Goal: Information Seeking & Learning: Compare options

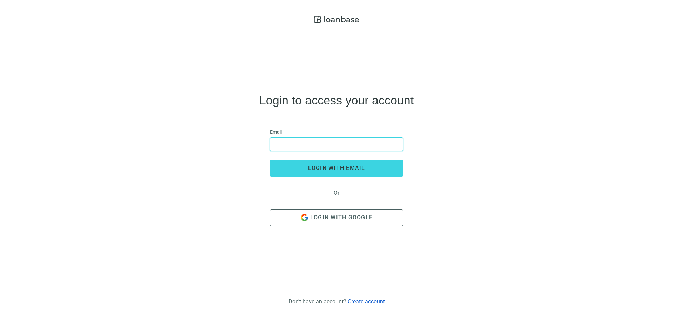
click at [284, 145] on input "email" at bounding box center [336, 144] width 124 height 13
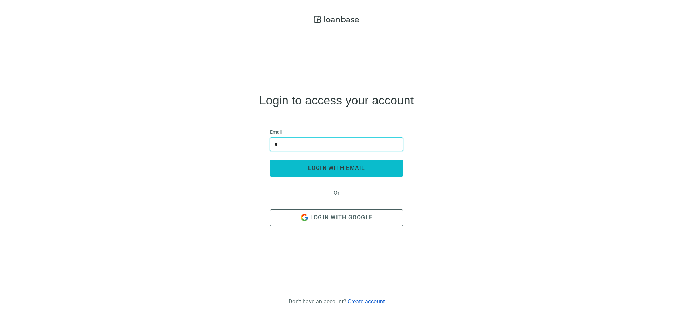
type input "**********"
click at [324, 170] on span "login with email" at bounding box center [336, 168] width 57 height 7
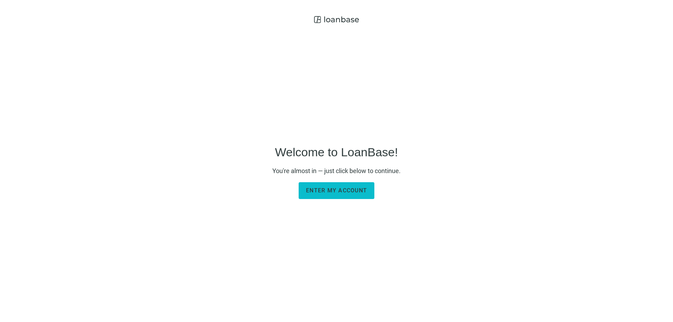
click at [323, 189] on span "Enter my account" at bounding box center [336, 190] width 61 height 7
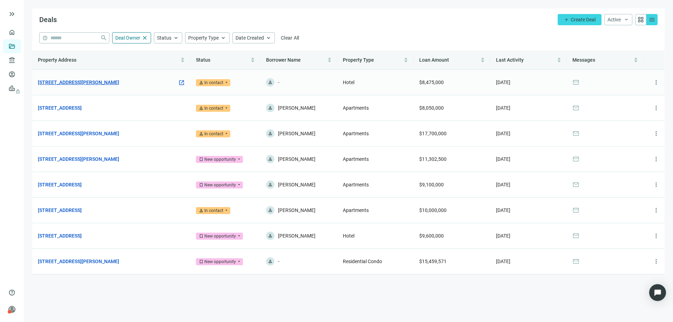
click at [117, 83] on link "[STREET_ADDRESS][PERSON_NAME]" at bounding box center [78, 82] width 81 height 8
click at [13, 15] on span "keyboard_double_arrow_right" at bounding box center [12, 14] width 8 height 8
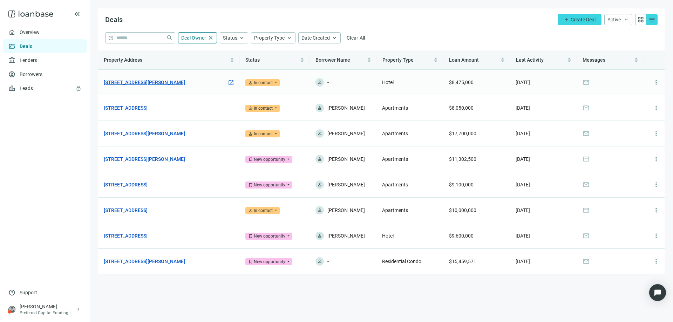
click at [151, 83] on link "[STREET_ADDRESS][PERSON_NAME]" at bounding box center [144, 82] width 81 height 8
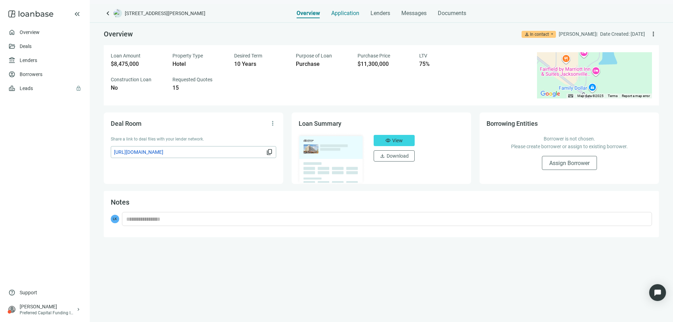
click at [341, 14] on span "Application" at bounding box center [345, 13] width 28 height 7
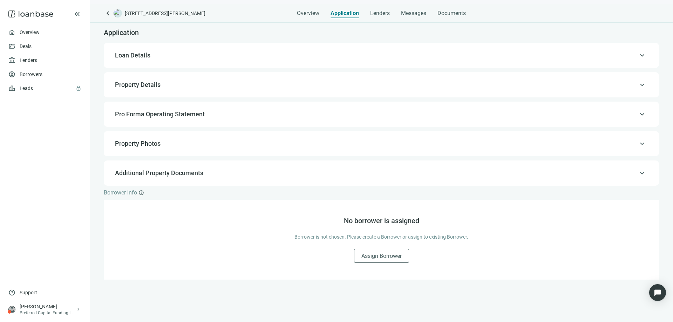
click at [526, 63] on div "keyboard_arrow_up Loan Details" at bounding box center [381, 55] width 541 height 17
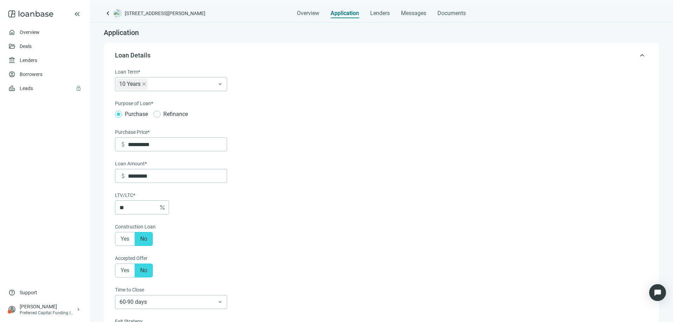
scroll to position [21, 0]
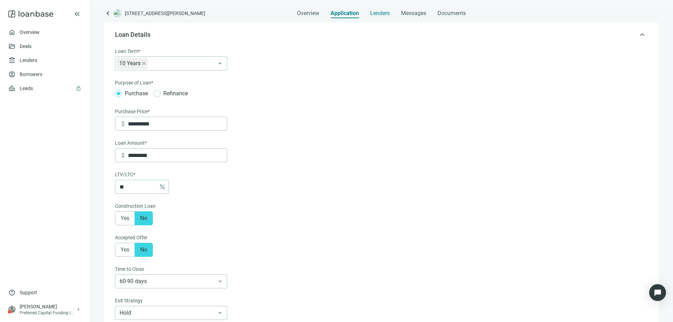
click at [382, 15] on span "Lenders" at bounding box center [380, 13] width 20 height 7
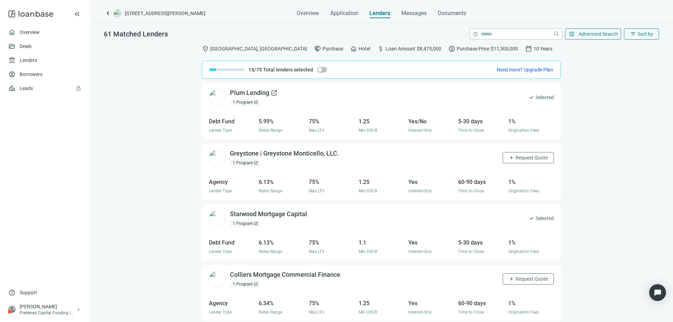
click at [249, 96] on div "Plum Lending open_in_new" at bounding box center [254, 93] width 48 height 9
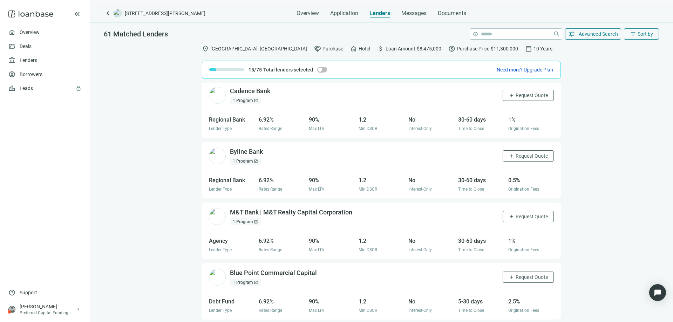
scroll to position [1215, 0]
click at [251, 152] on div "Byline Bank open_in_new" at bounding box center [250, 151] width 41 height 9
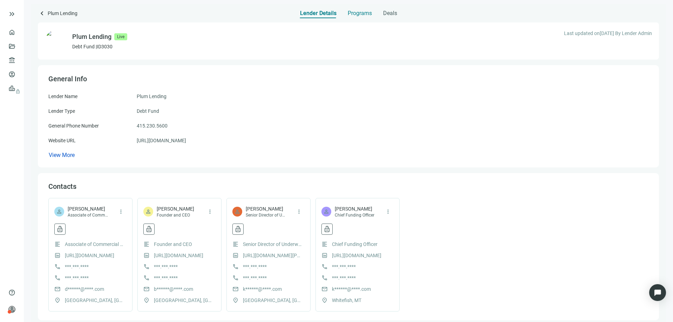
click at [355, 14] on span "Programs" at bounding box center [360, 13] width 24 height 7
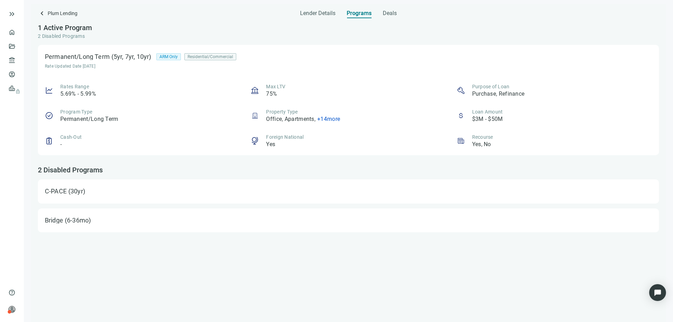
click at [336, 118] on span "+ 14 more" at bounding box center [328, 119] width 23 height 7
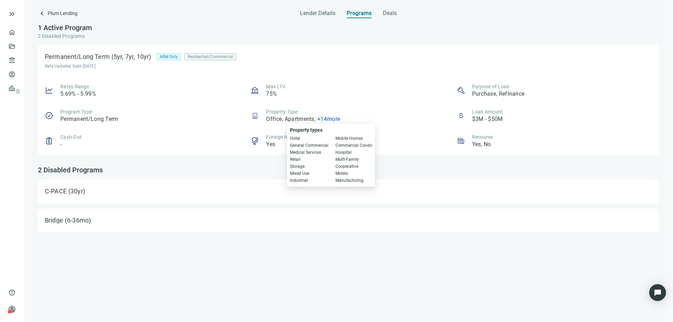
click at [341, 106] on div "Rates Range 5.69% - 5.99% Max LTV 75% Purpose of Loan Purchase, Refinance Progr…" at bounding box center [348, 115] width 607 height 65
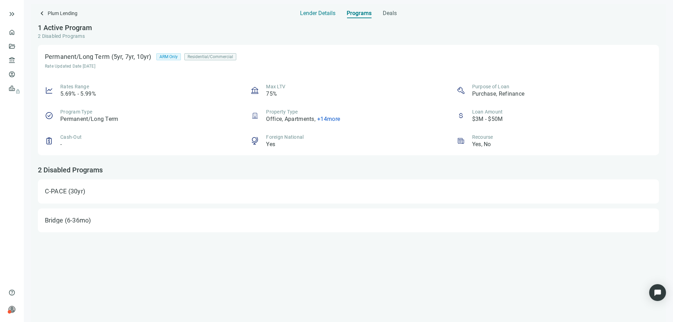
click at [309, 11] on span "Lender Details" at bounding box center [317, 13] width 35 height 7
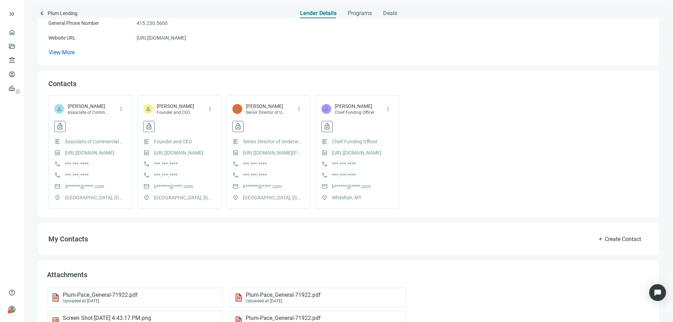
scroll to position [105, 0]
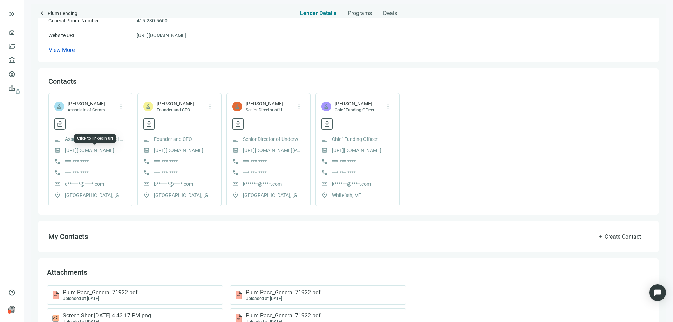
click at [88, 151] on link "https://www.linkedin.com/in/devanludden/" at bounding box center [89, 150] width 49 height 8
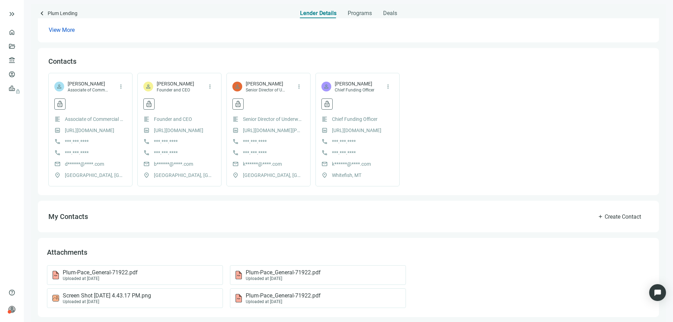
scroll to position [130, 0]
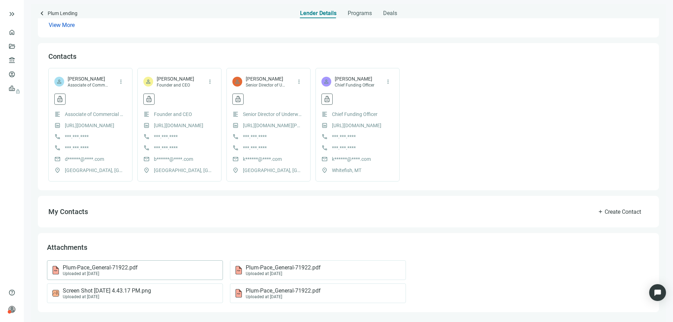
click at [106, 272] on div "Uploaded at 10.25.2023" at bounding box center [100, 273] width 75 height 5
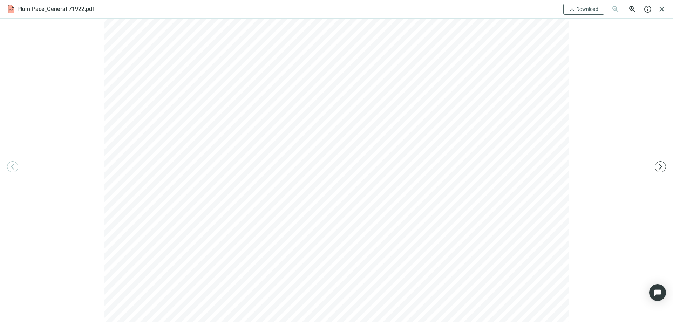
scroll to position [94, 0]
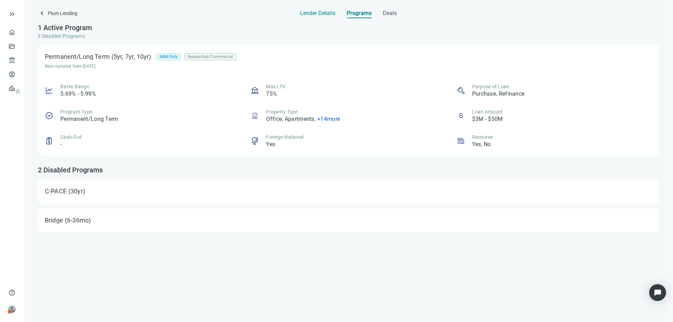
click at [306, 14] on span "Lender Details" at bounding box center [317, 13] width 35 height 7
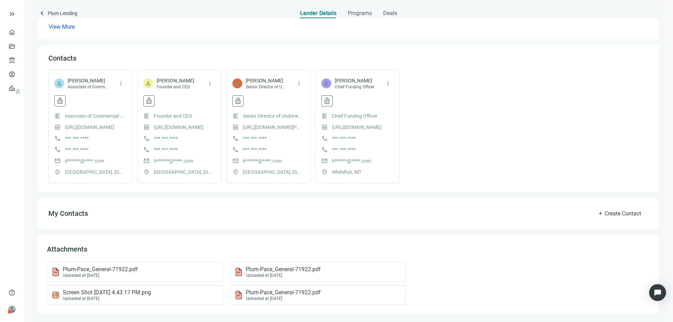
scroll to position [130, 0]
click at [121, 290] on span "Screen Shot 2023-03-24 at 4.43.17 PM.png" at bounding box center [107, 290] width 88 height 7
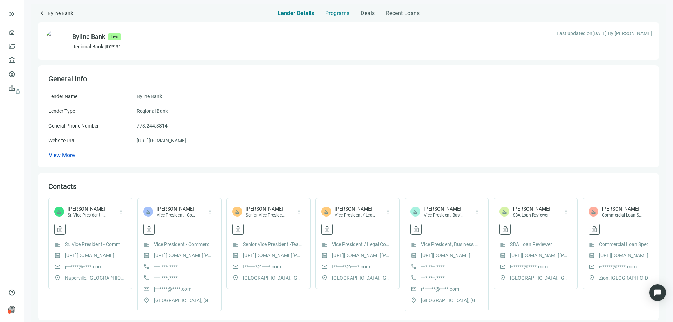
click at [336, 12] on span "Programs" at bounding box center [337, 13] width 24 height 7
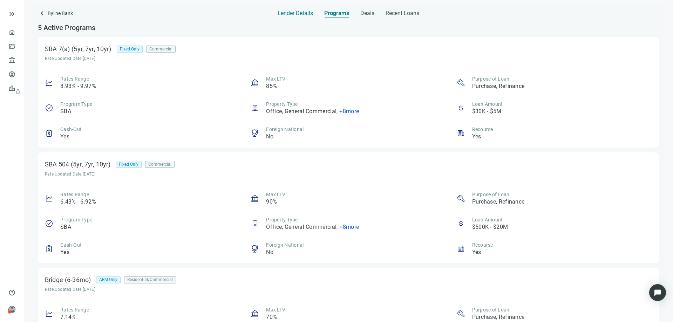
click at [294, 13] on span "Lender Details" at bounding box center [295, 13] width 35 height 7
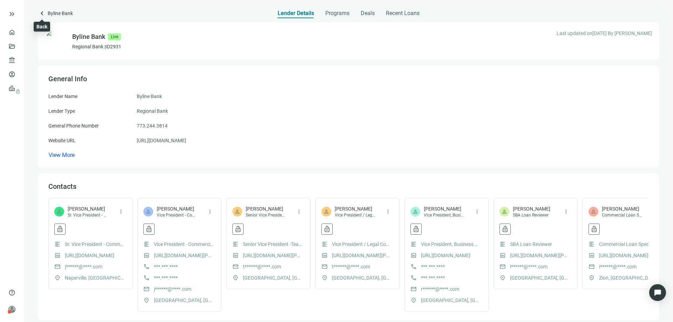
click at [41, 11] on span "keyboard_arrow_left" at bounding box center [42, 13] width 8 height 8
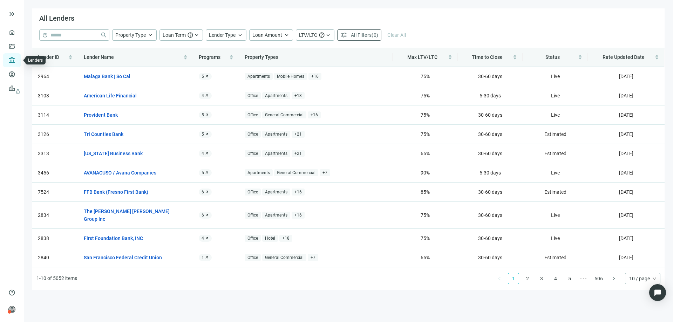
click at [18, 58] on link "Lenders" at bounding box center [27, 60] width 18 height 6
click at [18, 75] on link "Borrowers" at bounding box center [29, 74] width 23 height 6
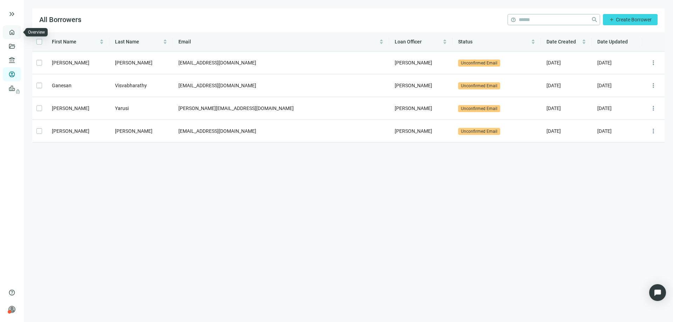
click at [18, 31] on link "Overview" at bounding box center [28, 32] width 21 height 6
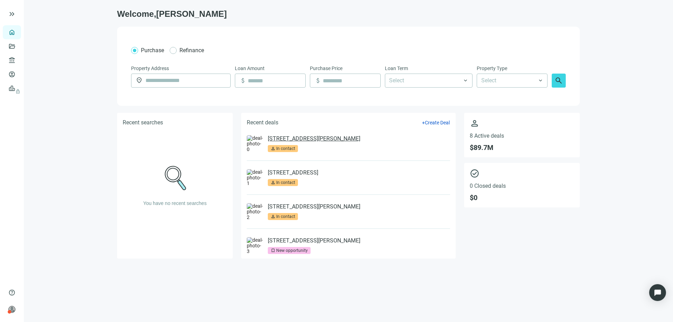
click at [294, 139] on link "[STREET_ADDRESS][PERSON_NAME]" at bounding box center [314, 138] width 93 height 7
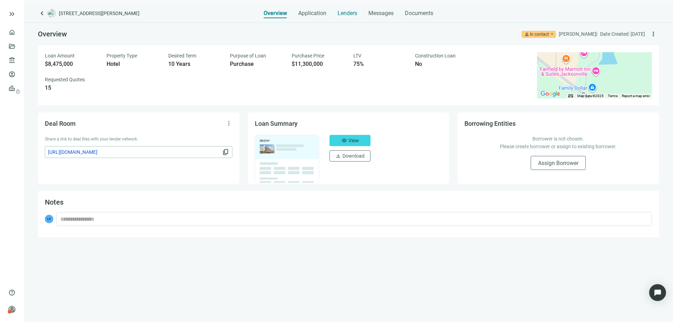
click at [339, 15] on span "Lenders" at bounding box center [347, 13] width 20 height 7
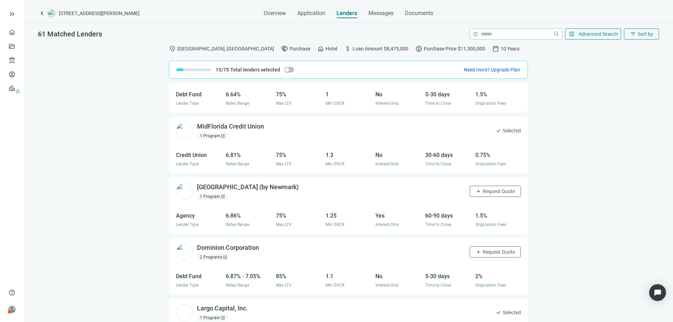
scroll to position [876, 0]
click at [239, 125] on div "MidFlorida Credit Union open_in_new" at bounding box center [234, 126] width 75 height 9
click at [9, 17] on span "keyboard_double_arrow_right" at bounding box center [12, 14] width 8 height 8
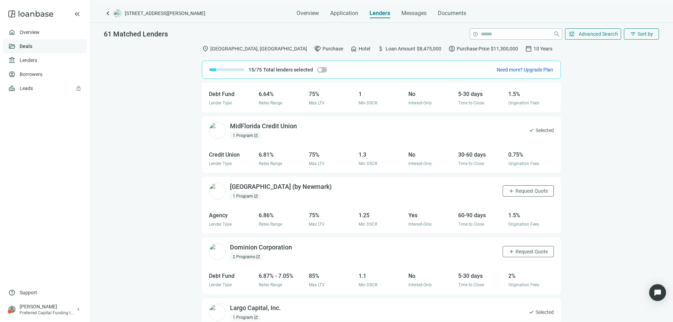
click at [20, 47] on link "Deals" at bounding box center [26, 46] width 13 height 6
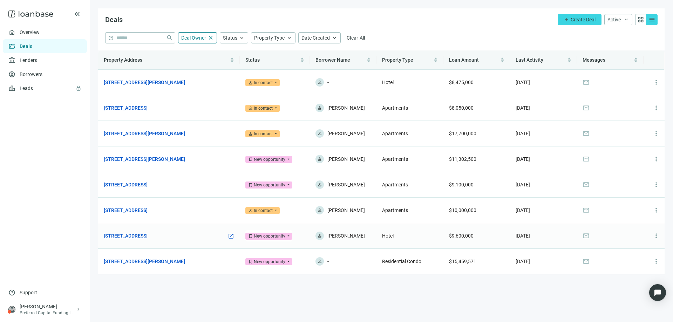
click at [148, 238] on link "2900 Regency Pkwy, Cary, NC 27518" at bounding box center [126, 236] width 44 height 8
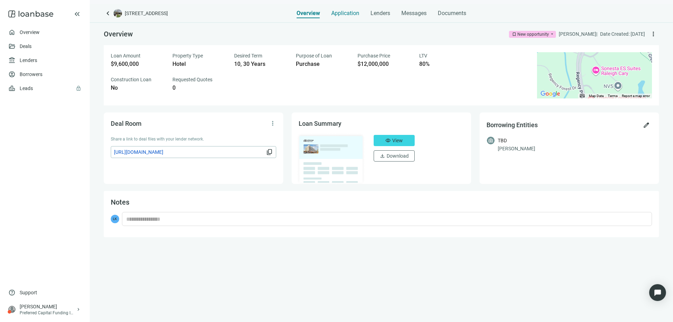
click at [340, 16] on span "Application" at bounding box center [345, 13] width 28 height 7
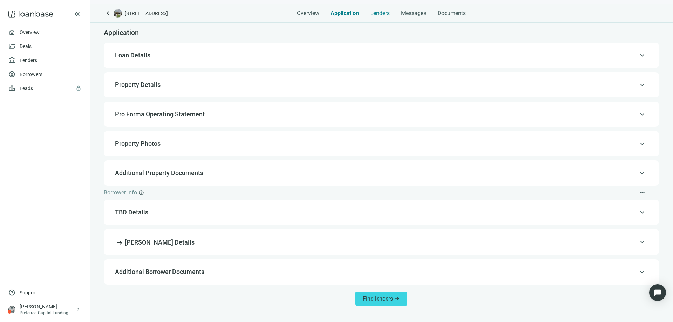
click at [375, 12] on span "Lenders" at bounding box center [380, 13] width 20 height 7
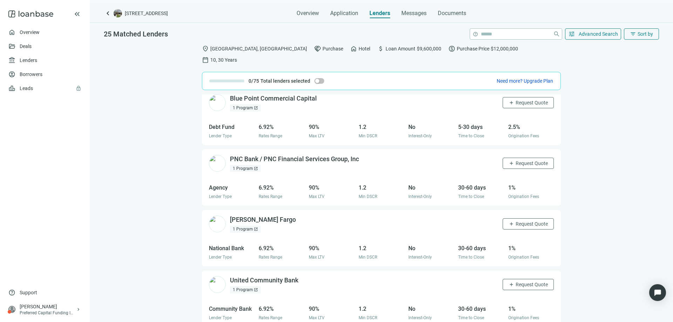
scroll to position [245, 0]
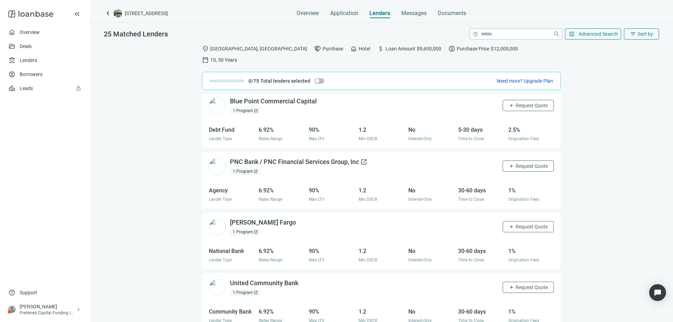
click at [268, 158] on div "PNC Bank / PNC Financial Services Group, Inc open_in_new" at bounding box center [298, 162] width 137 height 9
click at [487, 34] on input "search" at bounding box center [515, 34] width 69 height 11
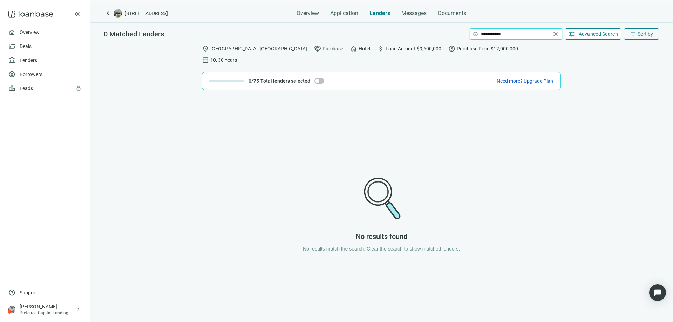
type input "**********"
click at [586, 34] on span "Advanced Search" at bounding box center [599, 34] width 40 height 6
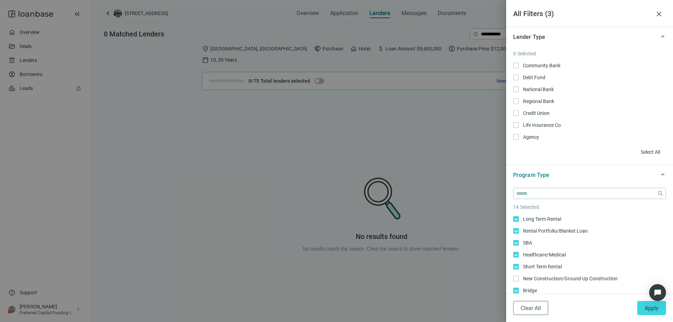
click at [478, 110] on div at bounding box center [336, 161] width 673 height 322
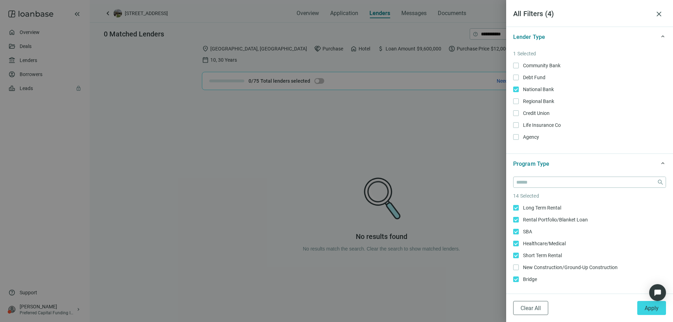
click at [459, 167] on div at bounding box center [336, 161] width 673 height 322
click at [655, 14] on span "close" at bounding box center [659, 14] width 8 height 8
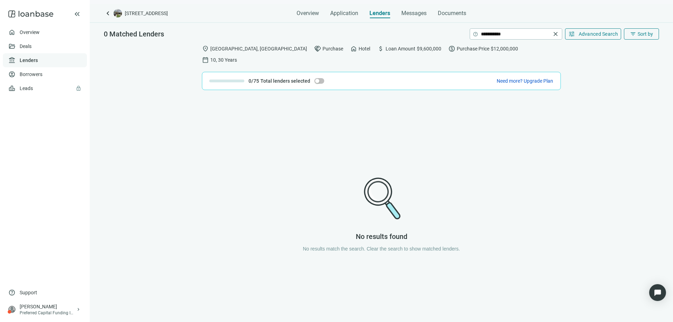
click at [27, 57] on link "Lenders" at bounding box center [29, 60] width 18 height 6
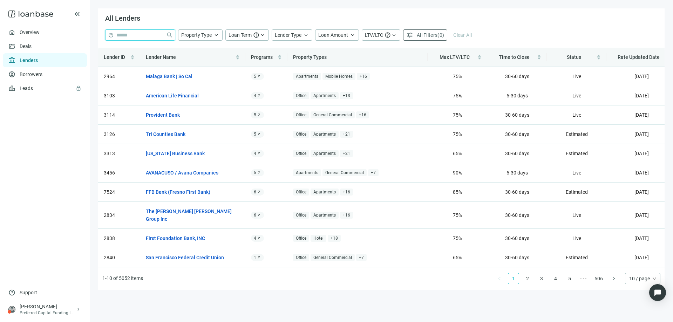
click at [137, 37] on input "search" at bounding box center [139, 35] width 47 height 11
type input "**********"
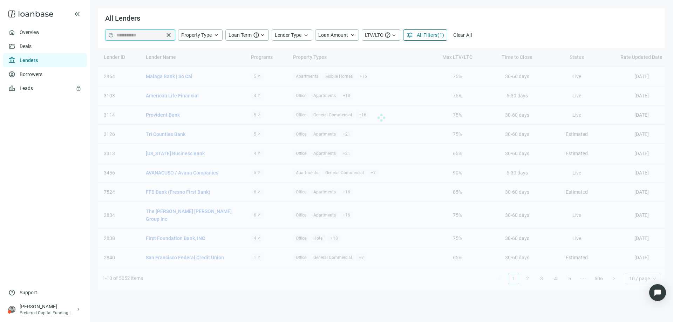
click at [445, 42] on div "**********" at bounding box center [381, 38] width 566 height 18
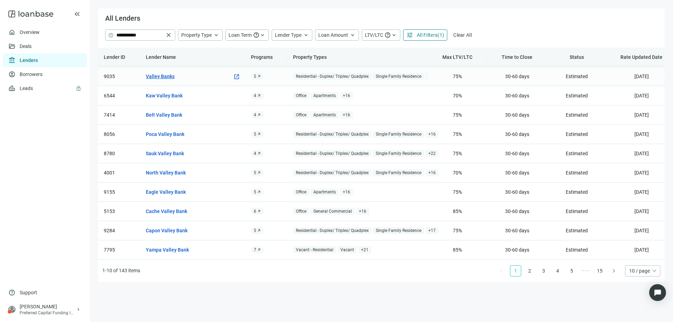
click at [169, 79] on link "Valley Banks" at bounding box center [160, 77] width 29 height 8
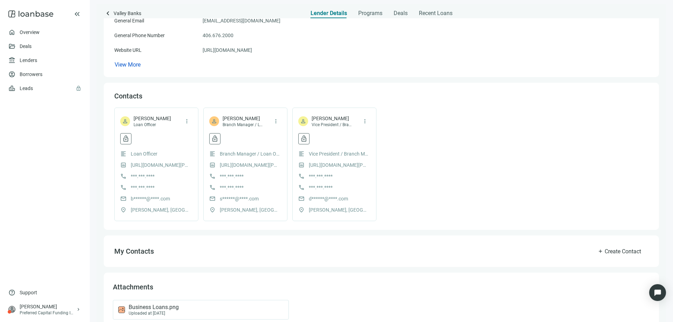
scroll to position [122, 0]
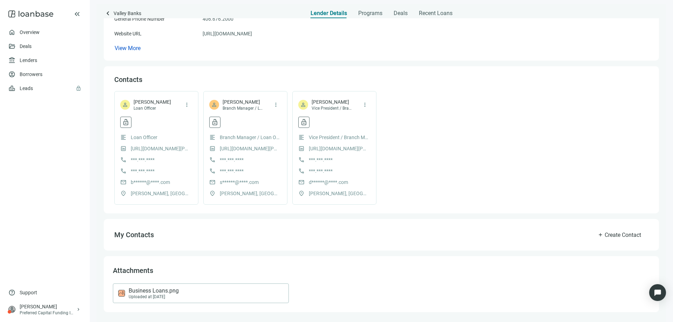
click at [149, 293] on span "Business Loans.png" at bounding box center [154, 290] width 50 height 7
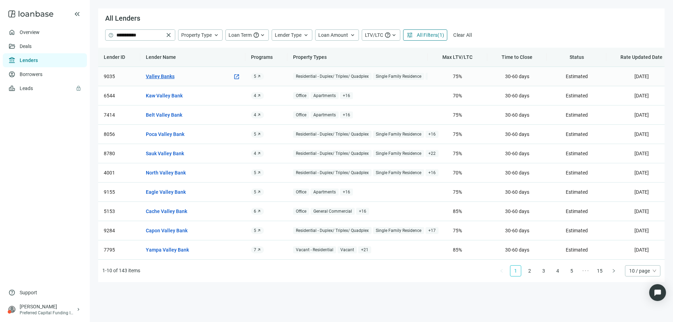
click at [162, 78] on link "Valley Banks" at bounding box center [160, 77] width 29 height 8
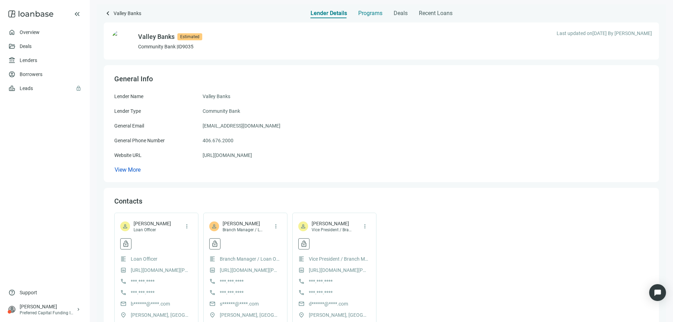
click at [363, 13] on span "Programs" at bounding box center [370, 13] width 24 height 7
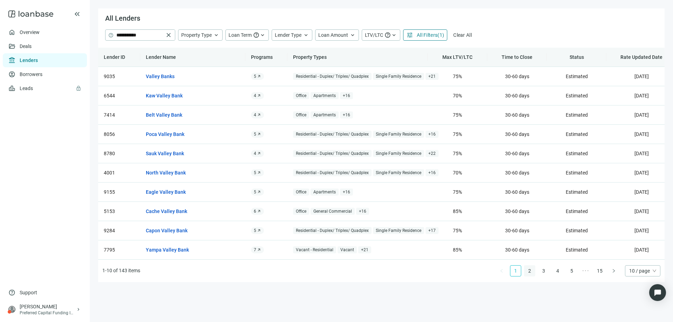
click at [529, 276] on link "2" at bounding box center [529, 271] width 11 height 11
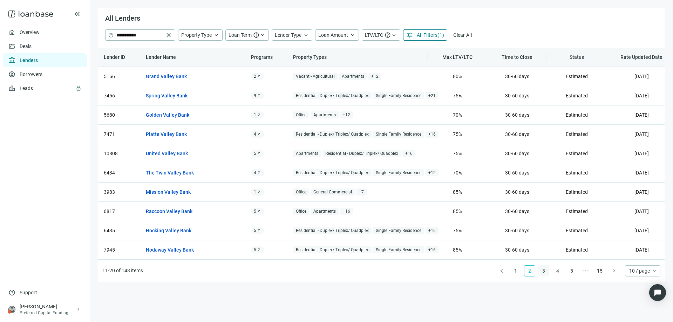
click at [542, 276] on link "3" at bounding box center [543, 271] width 11 height 11
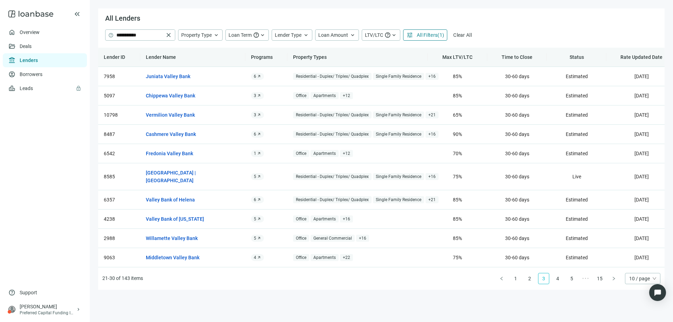
click at [559, 274] on link "4" at bounding box center [557, 278] width 11 height 11
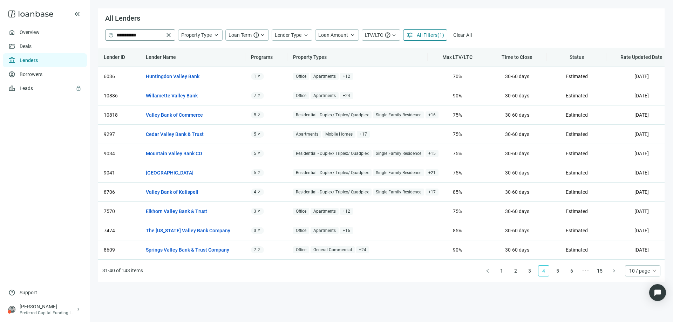
click at [168, 36] on span "close" at bounding box center [168, 35] width 7 height 7
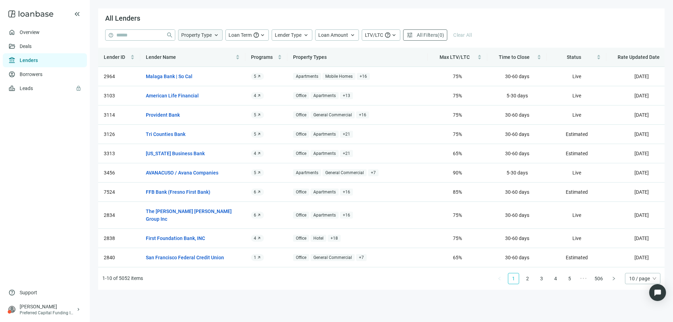
click at [215, 35] on span "keyboard_arrow_up" at bounding box center [216, 35] width 6 height 6
click at [345, 58] on div "Lender ID Lender Name Programs Property Types Max LTV/LTC Time to Close Status …" at bounding box center [381, 169] width 566 height 242
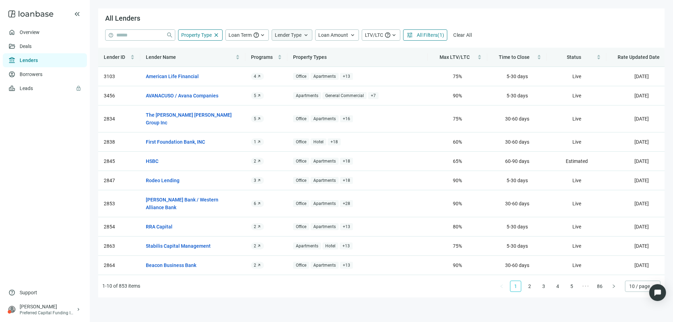
click at [305, 35] on span "keyboard_arrow_up" at bounding box center [306, 35] width 6 height 6
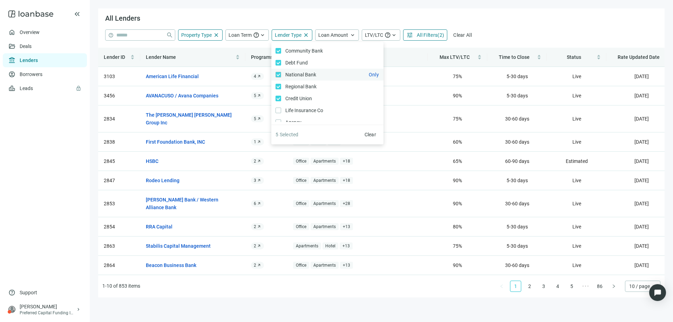
scroll to position [11, 0]
click at [282, 98] on span "Life Insurance Co Only" at bounding box center [303, 100] width 45 height 8
click at [500, 33] on div "help close Property Type close close Agriculture Only Timberland Only Hotel Onl…" at bounding box center [381, 34] width 552 height 11
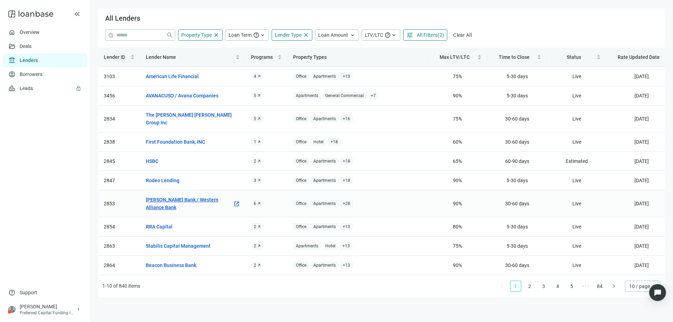
click at [215, 196] on link "Torrey Pines Bank / Western Alliance Bank" at bounding box center [189, 203] width 87 height 15
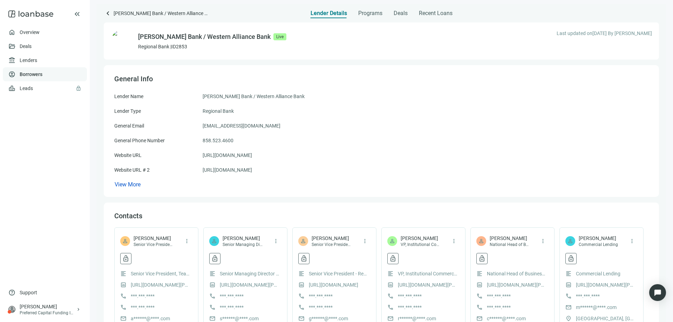
click at [35, 71] on link "Borrowers" at bounding box center [31, 74] width 23 height 6
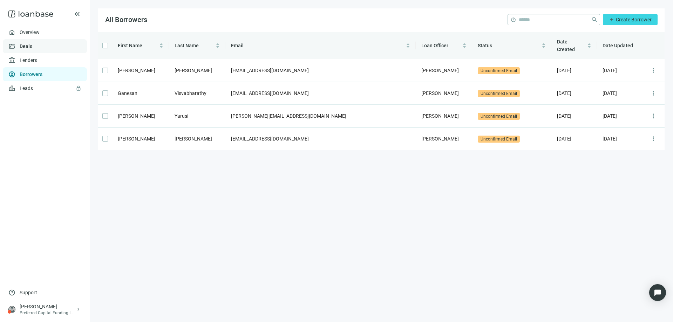
click at [30, 48] on link "Deals" at bounding box center [26, 46] width 13 height 6
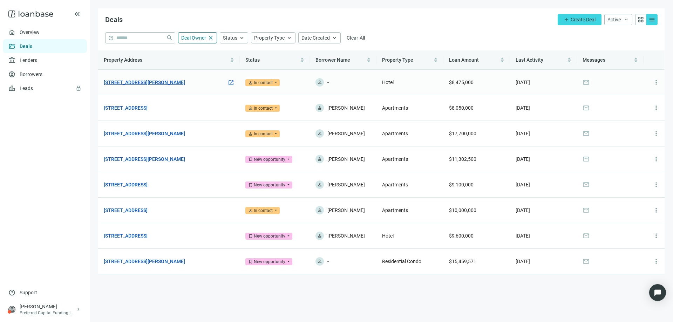
click at [155, 81] on link "[STREET_ADDRESS][PERSON_NAME]" at bounding box center [144, 82] width 81 height 8
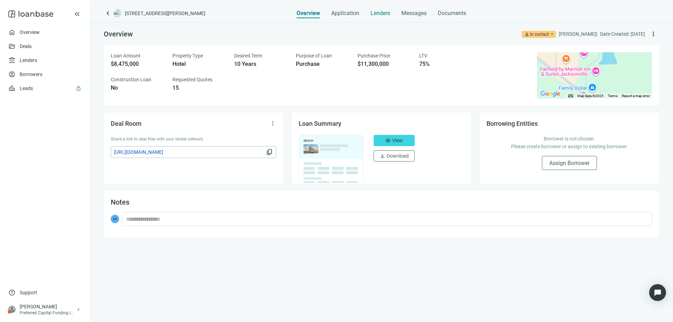
click at [377, 12] on span "Lenders" at bounding box center [380, 13] width 20 height 7
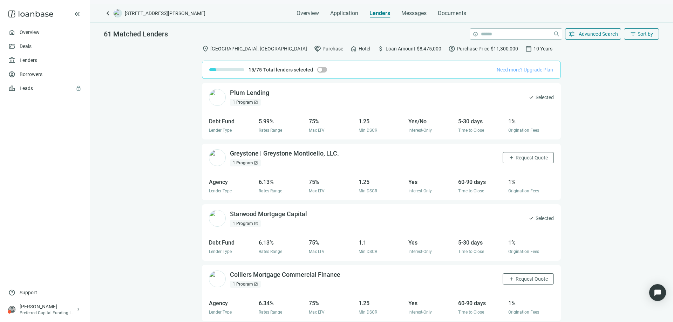
click at [532, 70] on span "Need more? Upgrade Plan" at bounding box center [525, 70] width 56 height 6
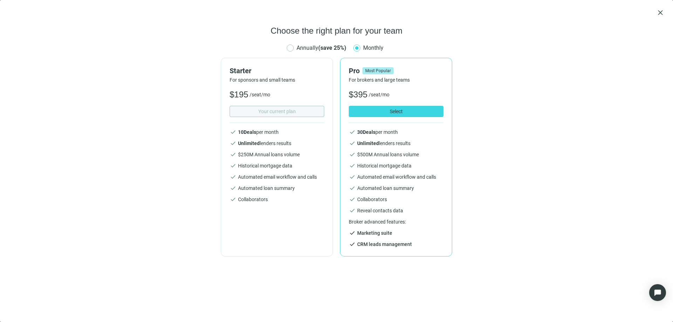
click at [512, 133] on div "Choose the right plan for your team Annually (save 25%) Monthly Starter For spo…" at bounding box center [336, 169] width 656 height 288
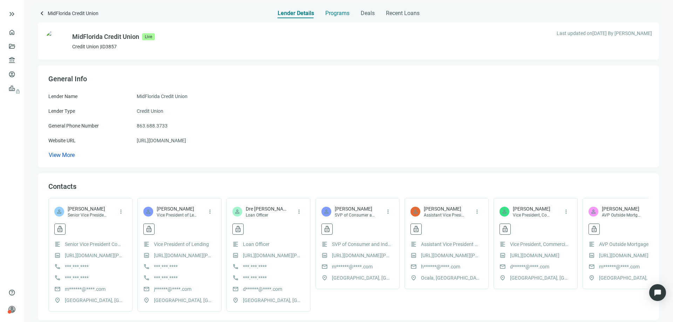
click at [334, 12] on span "Programs" at bounding box center [337, 13] width 24 height 7
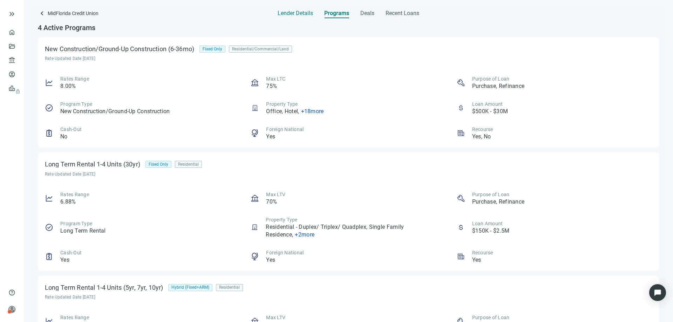
click at [301, 16] on span "Lender Details" at bounding box center [295, 13] width 35 height 7
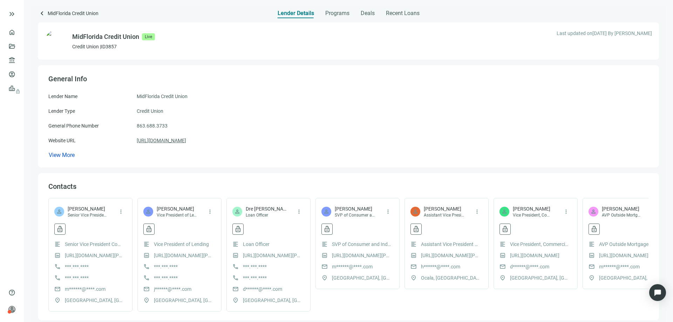
click at [166, 140] on link "[URL][DOMAIN_NAME]" at bounding box center [161, 141] width 49 height 8
click at [331, 14] on span "Programs" at bounding box center [337, 13] width 24 height 7
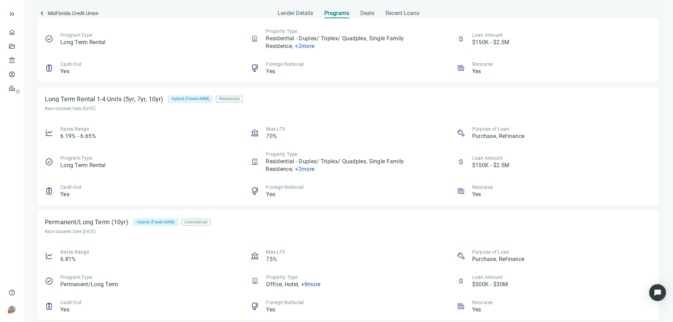
scroll to position [191, 0]
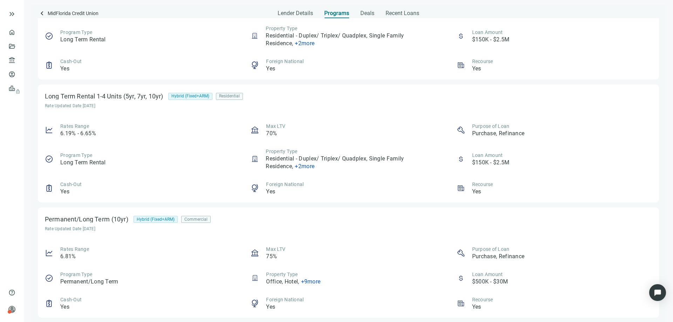
click at [305, 281] on span "+ 9 more" at bounding box center [311, 281] width 20 height 7
click at [307, 253] on div "Max LTV 75%" at bounding box center [348, 253] width 195 height 15
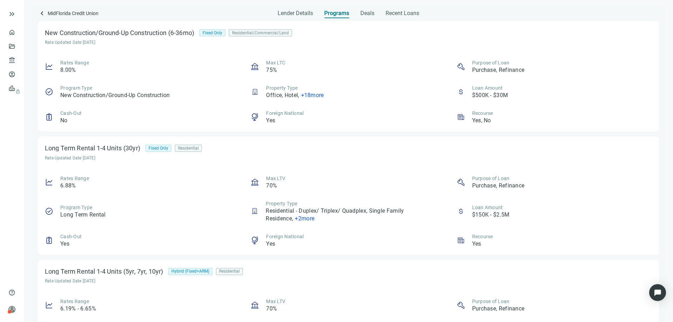
scroll to position [0, 0]
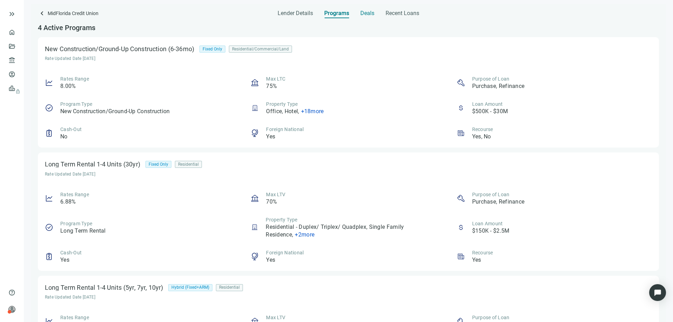
click at [372, 13] on span "Deals" at bounding box center [367, 13] width 14 height 7
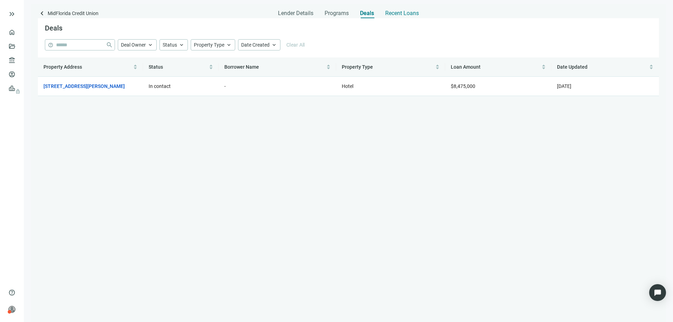
click at [395, 14] on span "Recent Loans" at bounding box center [402, 13] width 34 height 7
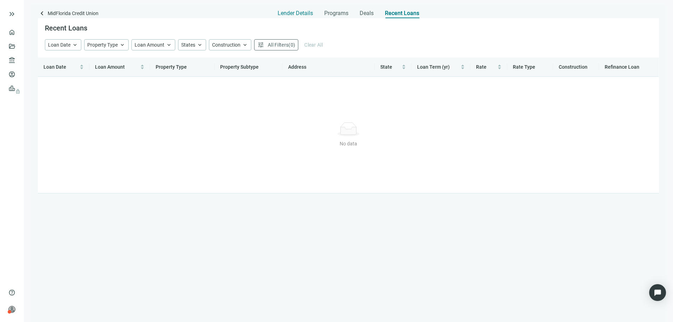
click at [297, 14] on span "Lender Details" at bounding box center [295, 13] width 35 height 7
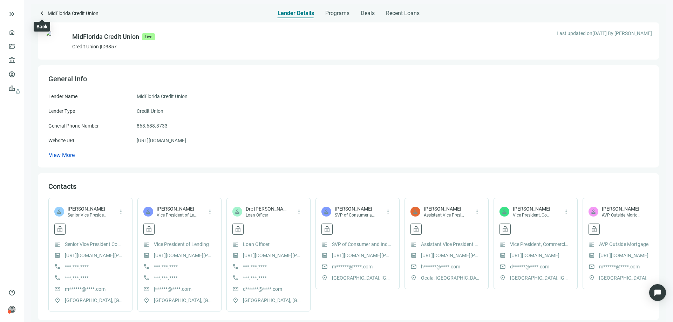
click at [40, 13] on span "keyboard_arrow_left" at bounding box center [42, 13] width 8 height 8
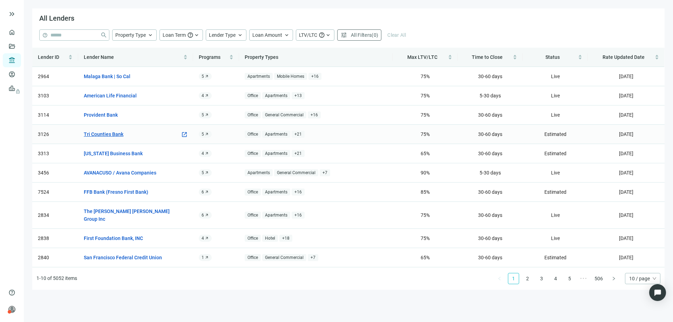
click at [114, 132] on link "Tri Counties Bank" at bounding box center [104, 134] width 40 height 8
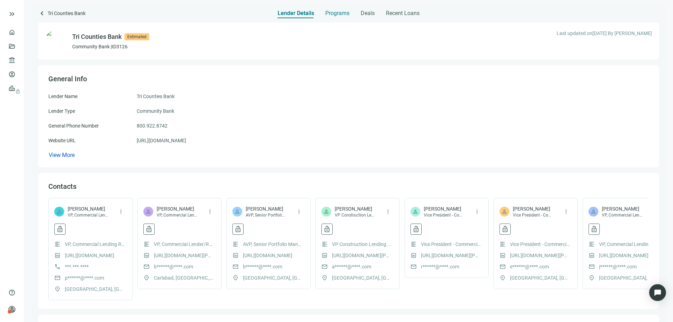
click at [332, 14] on span "Programs" at bounding box center [337, 13] width 24 height 7
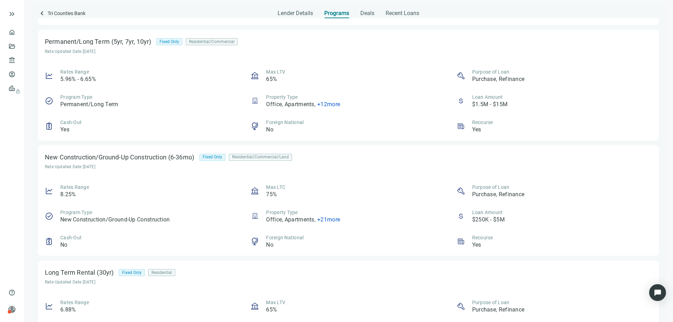
scroll to position [96, 0]
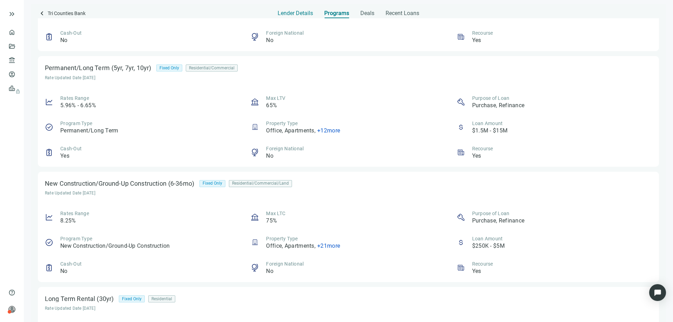
click at [293, 14] on span "Lender Details" at bounding box center [295, 13] width 35 height 7
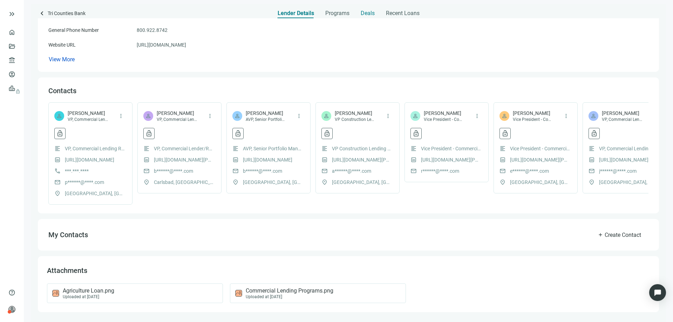
click at [367, 12] on span "Deals" at bounding box center [368, 13] width 14 height 7
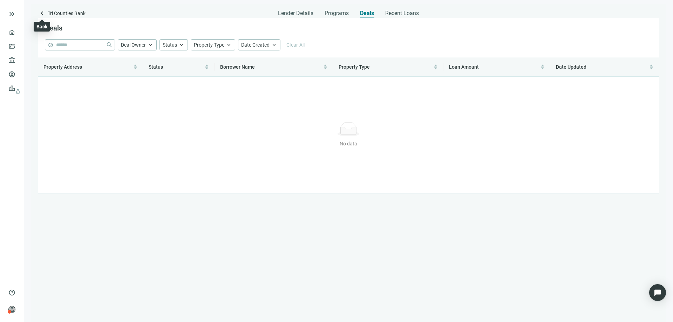
click at [40, 15] on span "keyboard_arrow_left" at bounding box center [42, 13] width 8 height 8
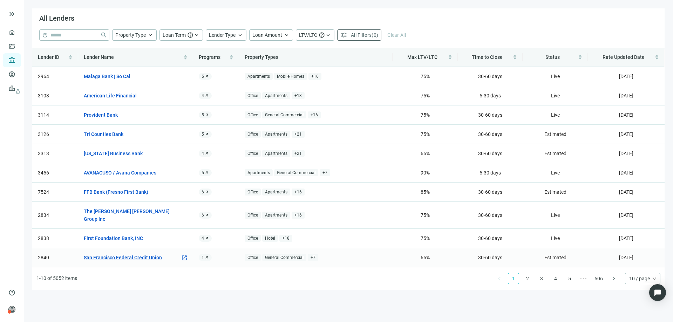
click at [128, 254] on link "San Francisco Federal Credit Union" at bounding box center [123, 258] width 78 height 8
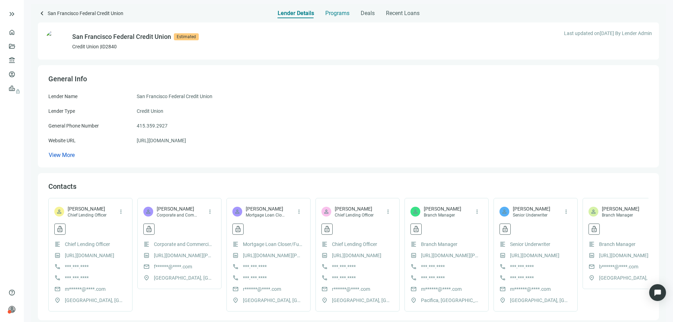
click at [336, 14] on span "Programs" at bounding box center [337, 13] width 24 height 7
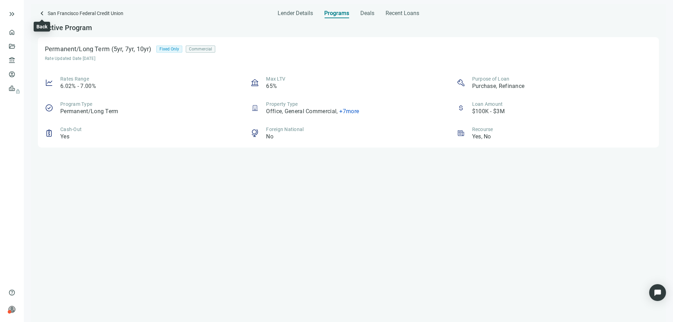
click at [41, 13] on span "keyboard_arrow_left" at bounding box center [42, 13] width 8 height 8
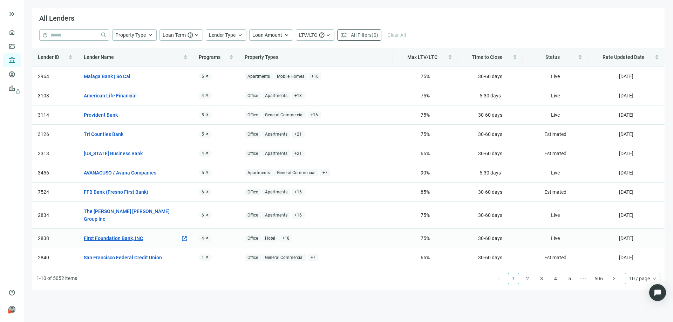
click at [129, 234] on link "First Foundation Bank, INC" at bounding box center [113, 238] width 59 height 8
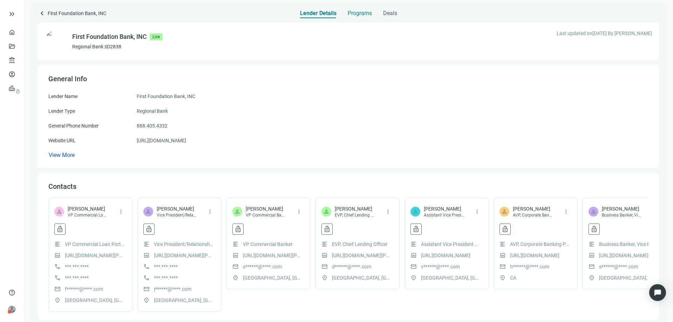
click at [355, 15] on span "Programs" at bounding box center [360, 13] width 24 height 7
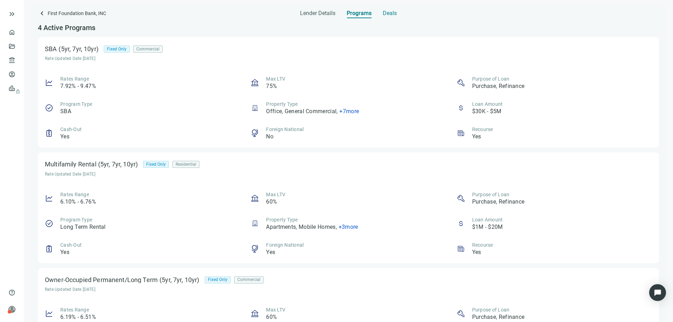
click at [384, 13] on span "Deals" at bounding box center [390, 13] width 14 height 7
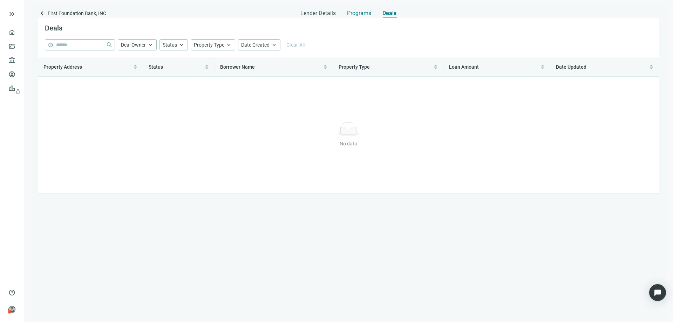
click at [354, 12] on span "Programs" at bounding box center [359, 13] width 24 height 7
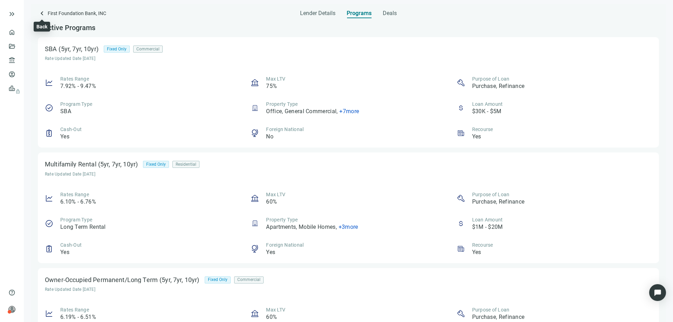
click at [40, 14] on span "keyboard_arrow_left" at bounding box center [42, 13] width 8 height 8
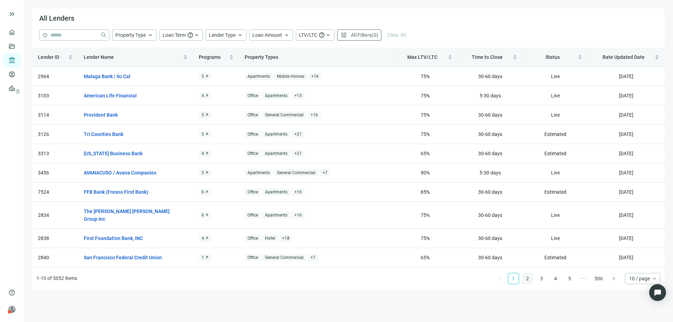
click at [529, 273] on link "2" at bounding box center [527, 278] width 11 height 11
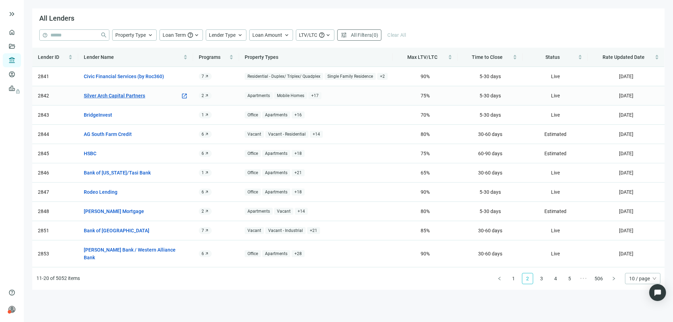
click at [127, 96] on link "Silver Arch Capital Partners" at bounding box center [114, 96] width 61 height 8
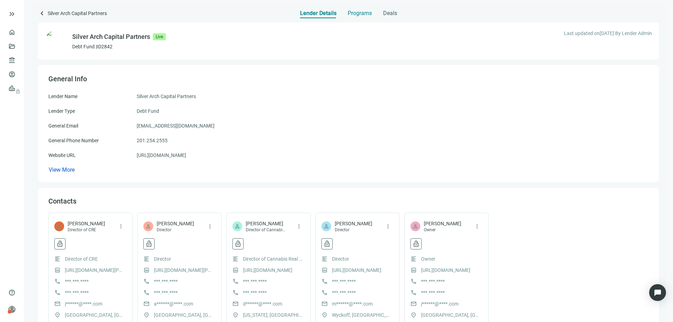
click at [351, 15] on span "Programs" at bounding box center [360, 13] width 24 height 7
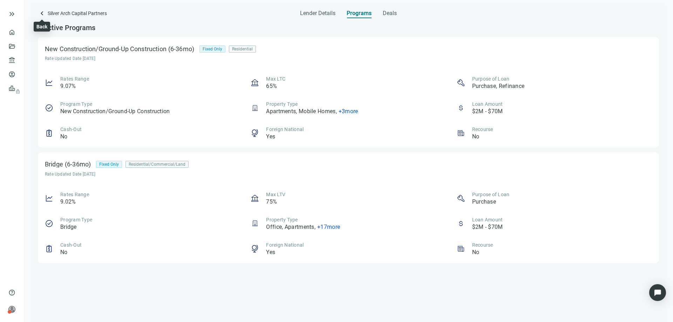
click at [44, 14] on span "keyboard_arrow_left" at bounding box center [42, 13] width 8 height 8
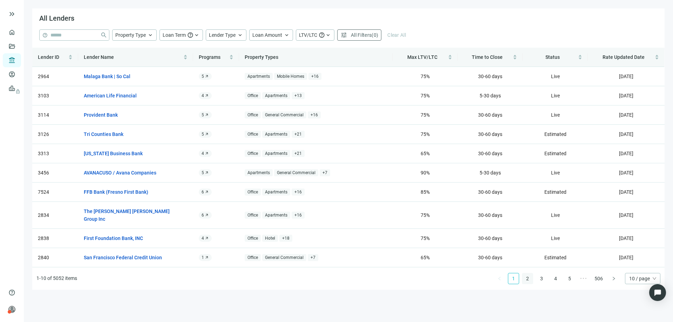
click at [526, 273] on link "2" at bounding box center [527, 278] width 11 height 11
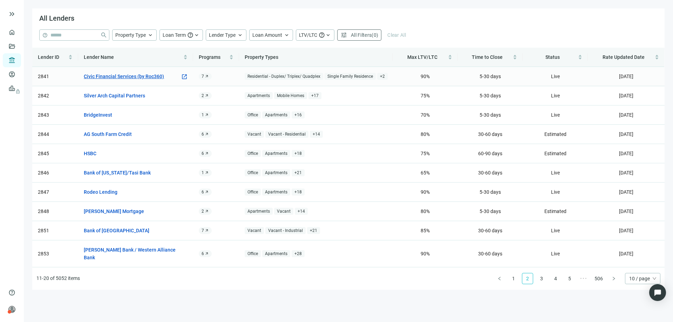
click at [145, 75] on link "Civic Financial Services (by Roc360)" at bounding box center [124, 77] width 80 height 8
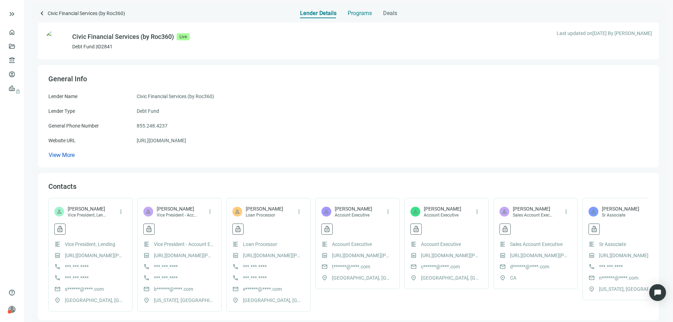
click at [364, 15] on span "Programs" at bounding box center [360, 13] width 24 height 7
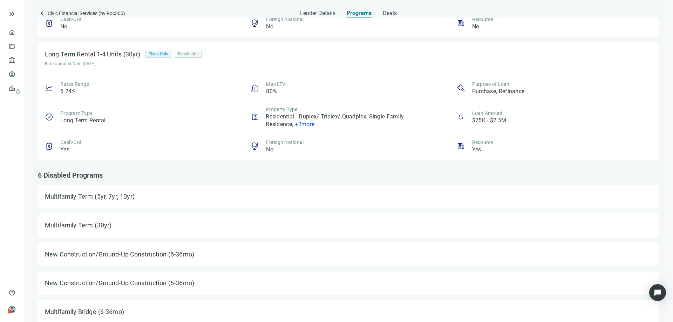
scroll to position [776, 0]
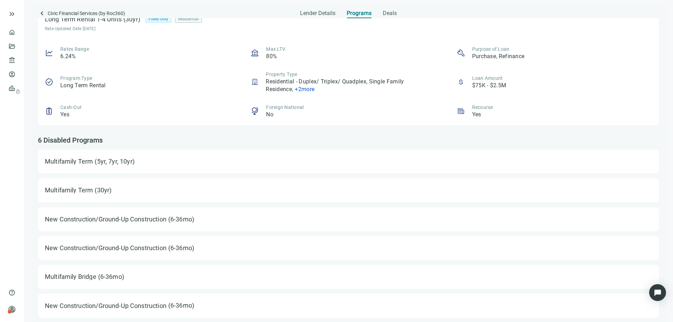
click at [122, 165] on div "(5yr, 7yr, 10yr)" at bounding box center [116, 162] width 47 height 10
click at [77, 189] on div "Multifamily Term" at bounding box center [69, 190] width 48 height 7
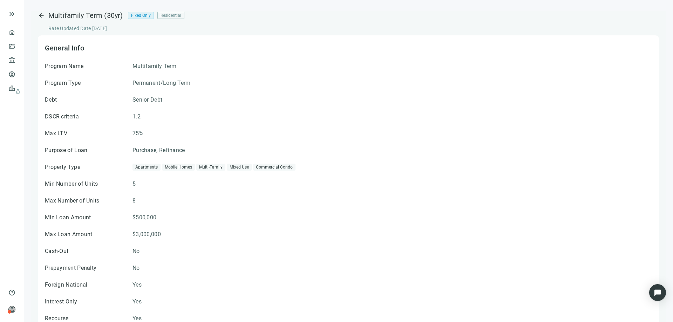
click at [42, 15] on span "arrow_back" at bounding box center [41, 15] width 7 height 7
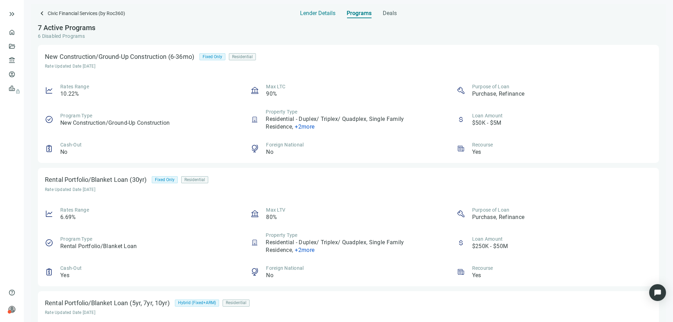
click at [321, 14] on span "Lender Details" at bounding box center [317, 13] width 35 height 7
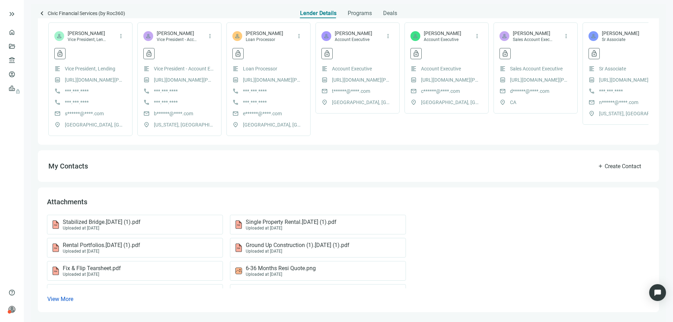
scroll to position [183, 0]
click at [276, 244] on span "Ground Up Construction (1).5.5.24 (1).pdf" at bounding box center [298, 245] width 104 height 7
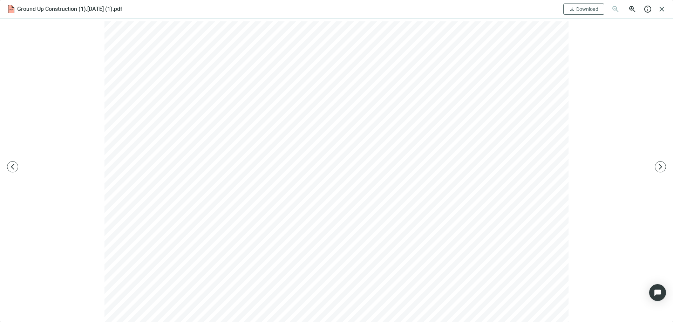
scroll to position [0, 0]
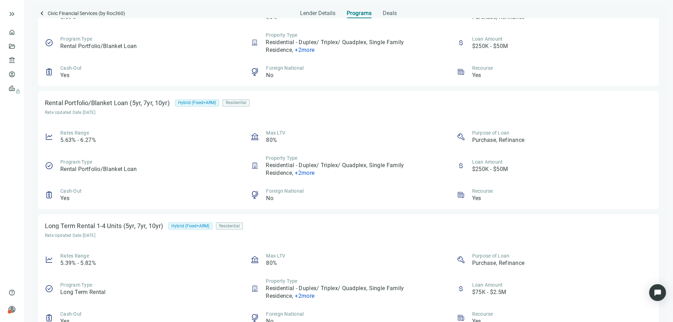
scroll to position [210, 0]
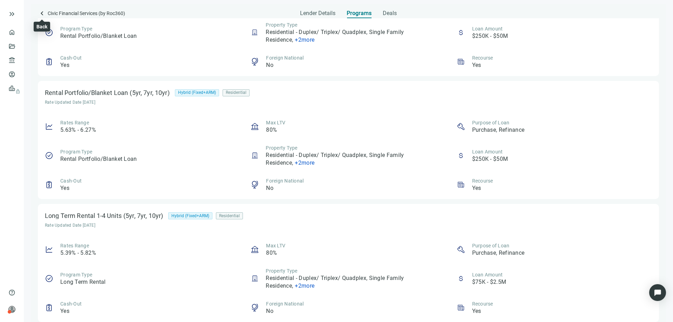
click at [41, 14] on span "keyboard_arrow_left" at bounding box center [42, 13] width 8 height 8
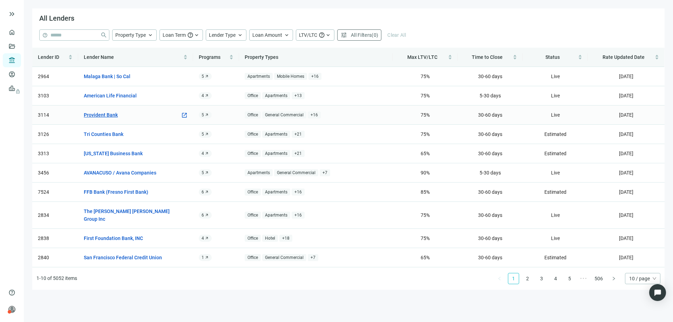
click at [109, 115] on link "Provident Bank" at bounding box center [101, 115] width 34 height 8
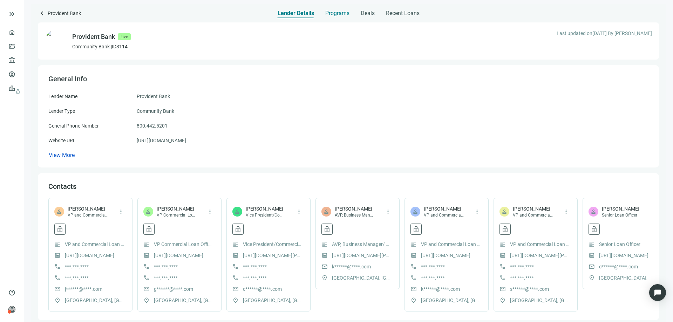
click at [337, 14] on span "Programs" at bounding box center [337, 13] width 24 height 7
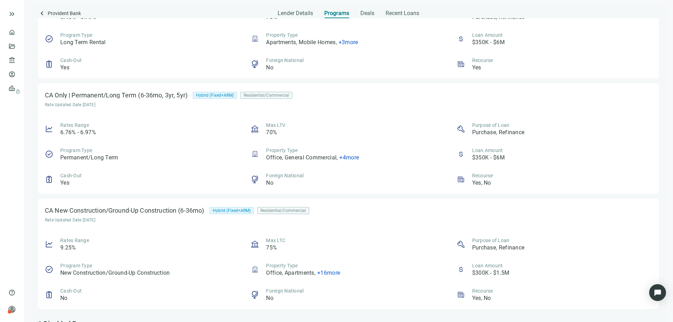
scroll to position [355, 0]
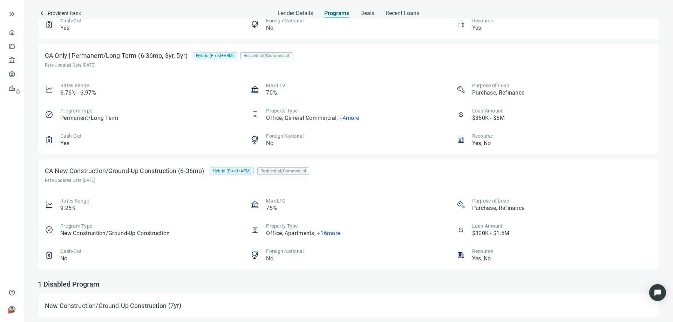
click at [321, 234] on span "+ 16 more" at bounding box center [328, 233] width 23 height 7
click at [331, 216] on div "Rates Range 9.25% Max LTC 75% Purpose of Loan Purchase, Refinance Program Type …" at bounding box center [348, 229] width 607 height 65
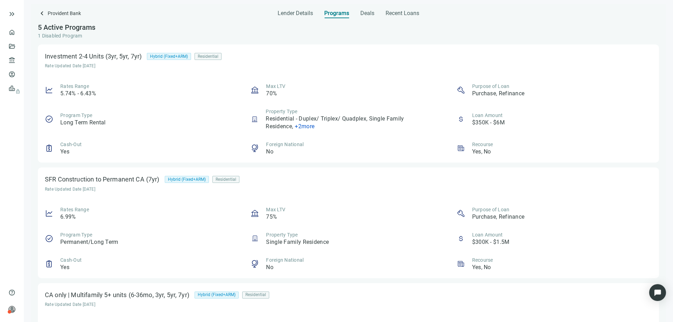
scroll to position [0, 0]
click at [41, 13] on span "keyboard_arrow_left" at bounding box center [42, 13] width 8 height 8
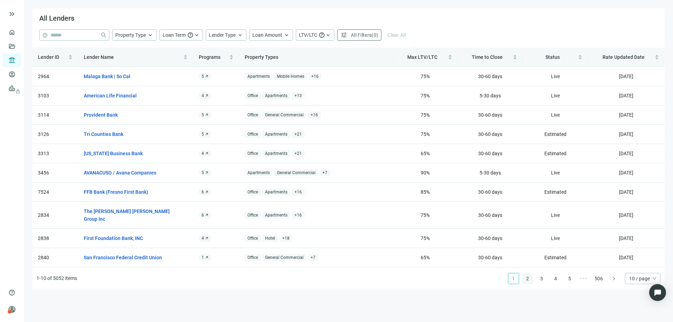
click at [527, 273] on link "2" at bounding box center [527, 278] width 11 height 11
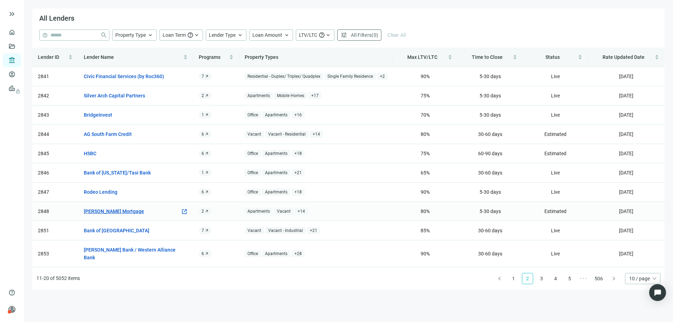
click at [110, 212] on link "Graham Mortgage" at bounding box center [114, 211] width 60 height 8
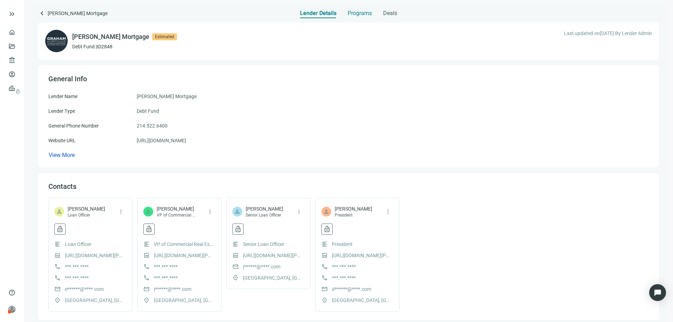
click at [353, 12] on span "Programs" at bounding box center [360, 13] width 24 height 7
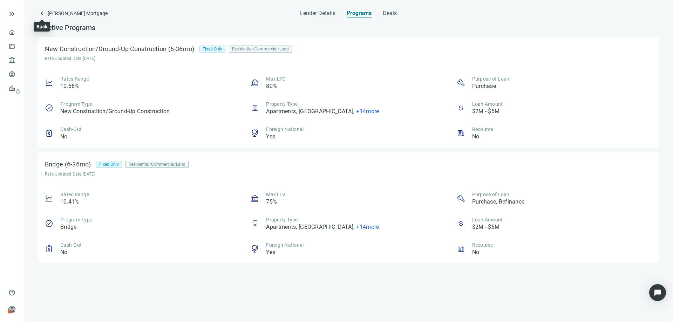
click at [43, 12] on span "keyboard_arrow_left" at bounding box center [42, 13] width 8 height 8
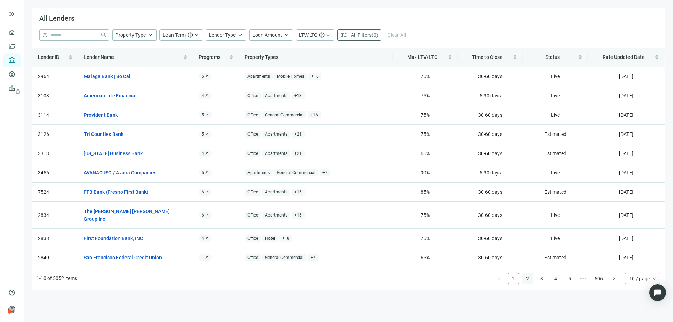
click at [528, 273] on link "2" at bounding box center [527, 278] width 11 height 11
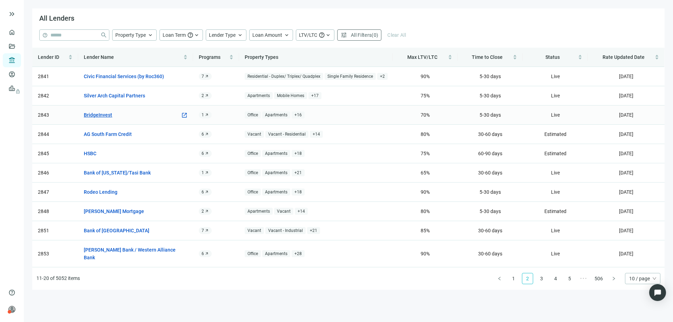
click at [103, 114] on link "BridgeInvest" at bounding box center [98, 115] width 28 height 8
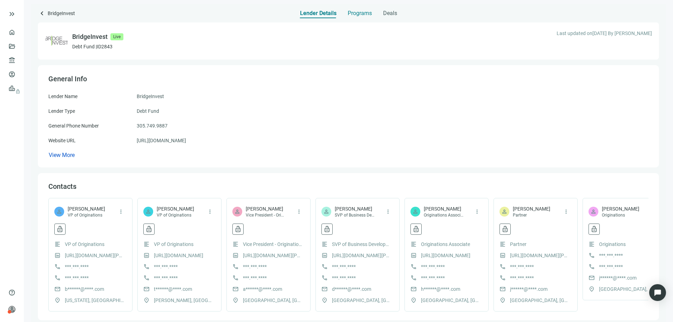
click at [352, 13] on span "Programs" at bounding box center [360, 13] width 24 height 7
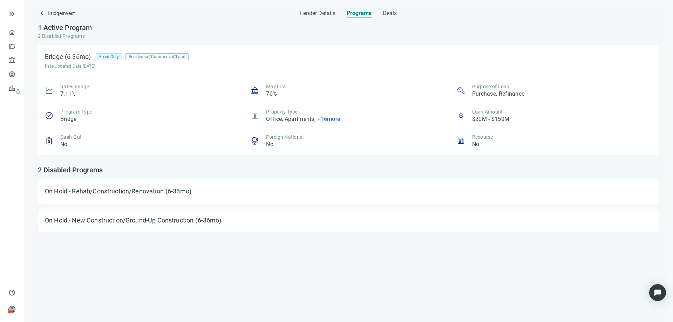
click at [324, 118] on span "+ 16 more" at bounding box center [328, 119] width 23 height 7
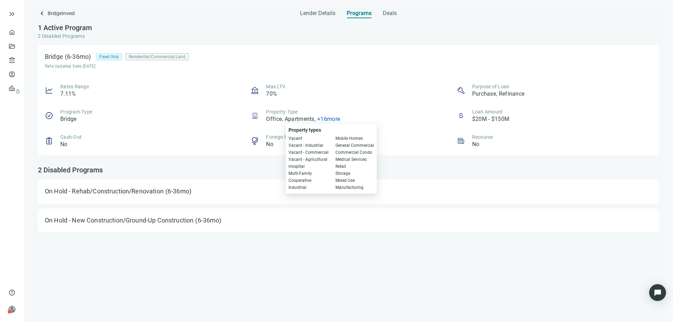
click at [335, 103] on div "Rates Range 7.11% Max LTV 70% Purpose of Loan Purchase, Refinance Program Type …" at bounding box center [348, 115] width 607 height 65
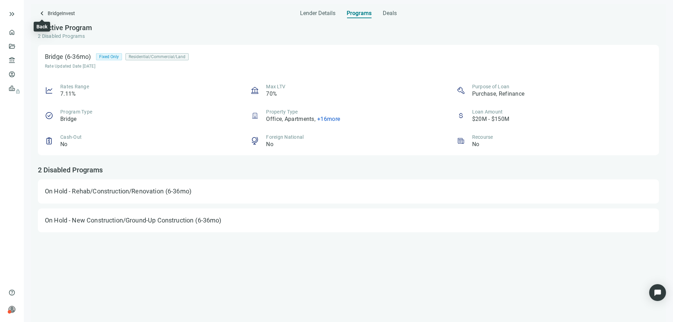
click at [43, 13] on span "keyboard_arrow_left" at bounding box center [42, 13] width 8 height 8
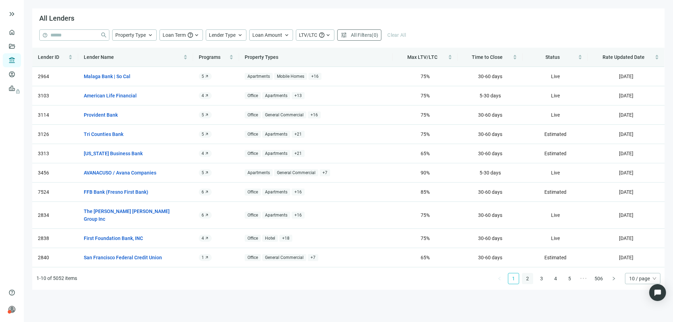
click at [527, 273] on link "2" at bounding box center [527, 278] width 11 height 11
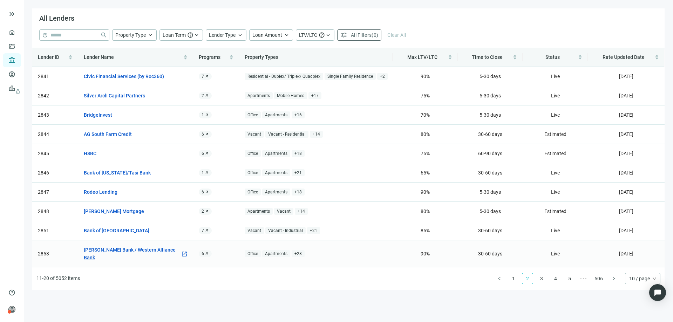
click at [164, 250] on link "Torrey Pines Bank / Western Alliance Bank" at bounding box center [132, 253] width 97 height 15
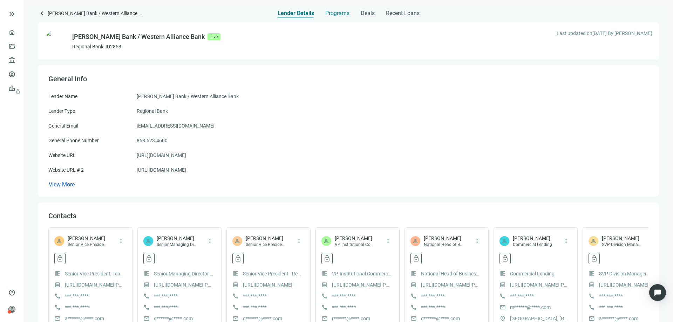
click at [340, 11] on span "Programs" at bounding box center [337, 13] width 24 height 7
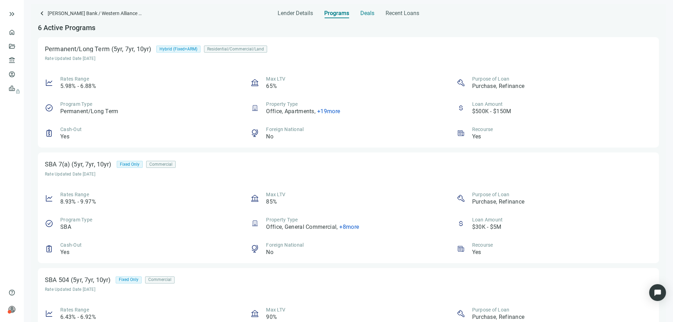
click at [363, 14] on span "Deals" at bounding box center [367, 13] width 14 height 7
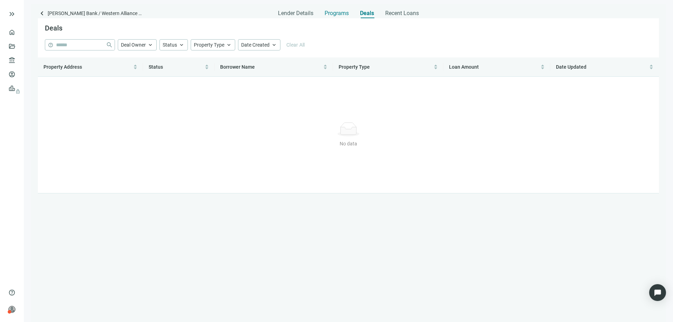
click at [340, 13] on span "Programs" at bounding box center [337, 13] width 24 height 7
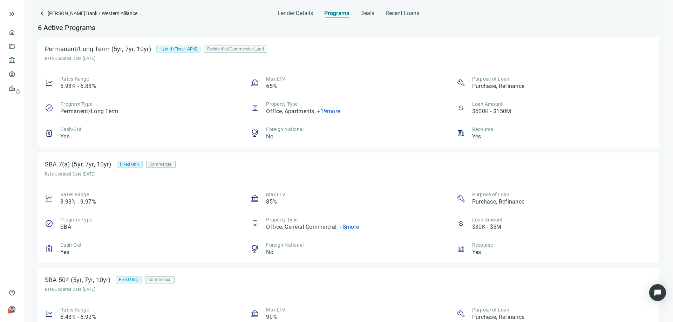
click at [250, 50] on div "Residential/Commercial/Land" at bounding box center [235, 49] width 63 height 7
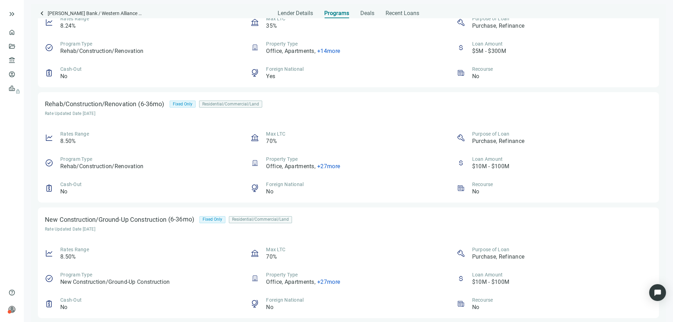
scroll to position [407, 0]
click at [325, 282] on span "+ 27 more" at bounding box center [328, 281] width 23 height 7
click at [329, 295] on div "Rates Range 8.50% Max LTC 70% Purpose of Loan Purchase, Refinance Program Type …" at bounding box center [348, 278] width 607 height 65
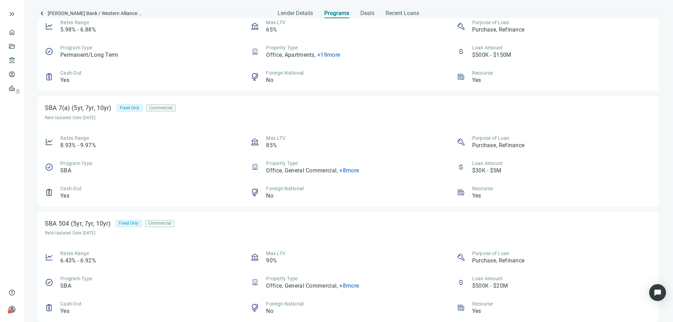
scroll to position [0, 0]
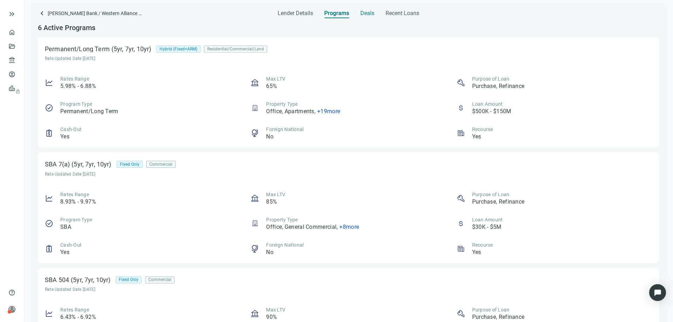
click at [366, 15] on span "Deals" at bounding box center [367, 13] width 14 height 7
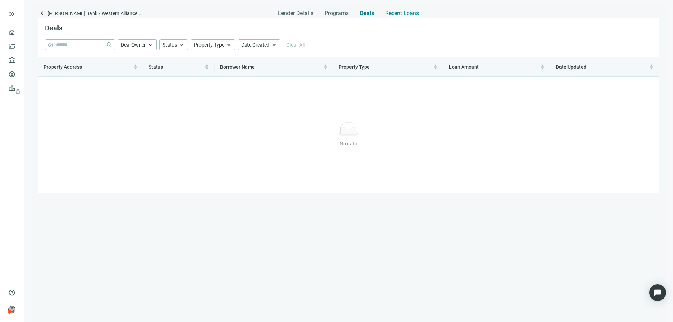
click at [391, 15] on span "Recent Loans" at bounding box center [402, 13] width 34 height 7
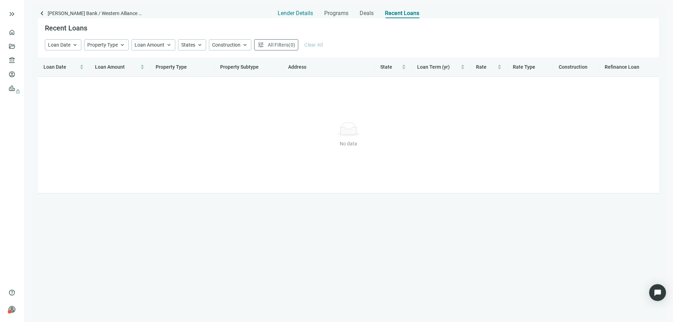
click at [302, 15] on span "Lender Details" at bounding box center [295, 13] width 35 height 7
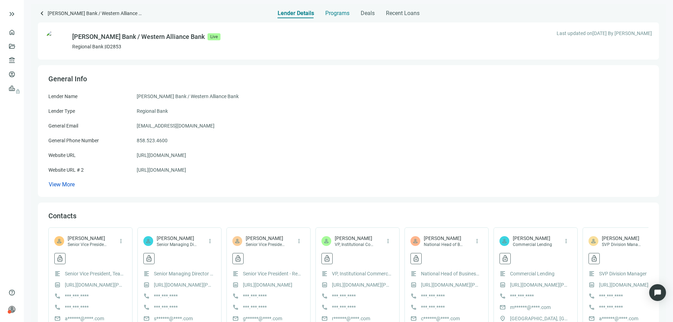
click at [336, 15] on span "Programs" at bounding box center [337, 13] width 24 height 7
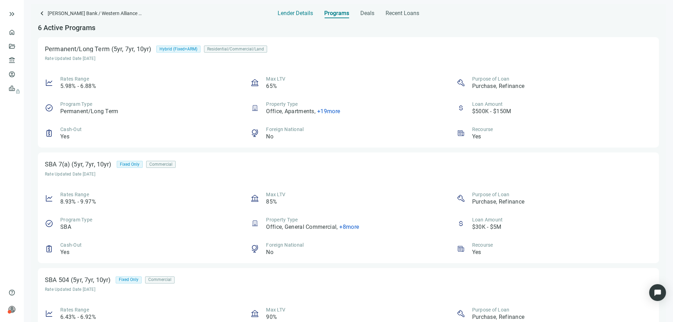
click at [289, 16] on span "Lender Details" at bounding box center [295, 13] width 35 height 7
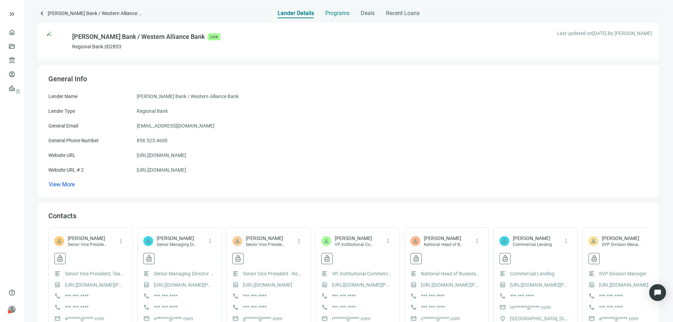
click at [338, 13] on span "Programs" at bounding box center [337, 13] width 24 height 7
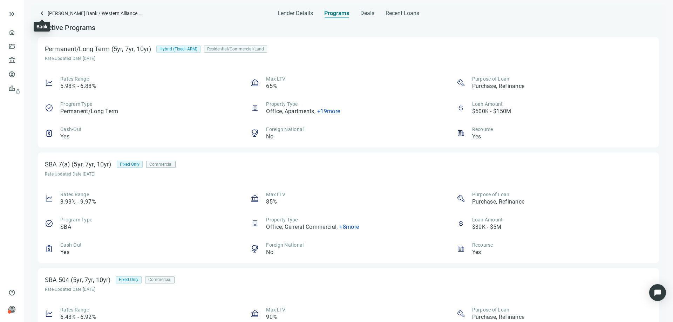
click at [40, 13] on span "keyboard_arrow_left" at bounding box center [42, 13] width 8 height 8
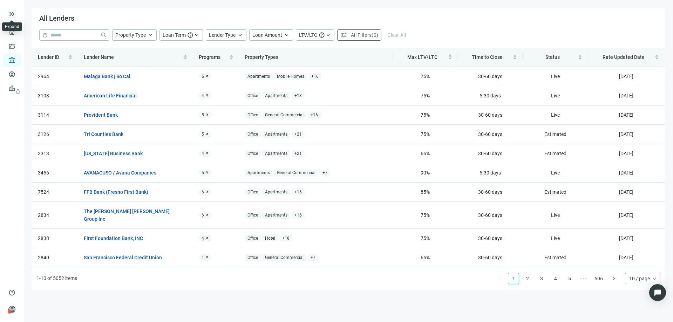
click at [11, 17] on span "keyboard_double_arrow_right" at bounding box center [12, 14] width 8 height 8
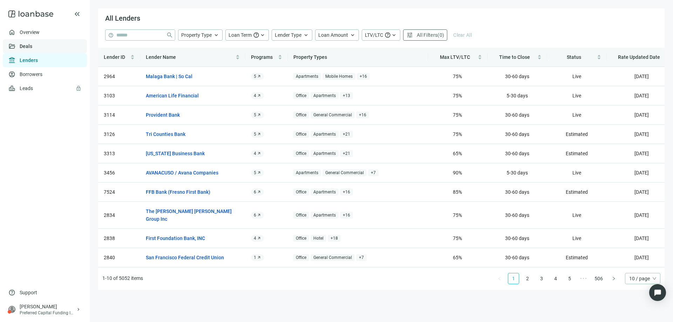
click at [24, 48] on link "Deals" at bounding box center [26, 46] width 13 height 6
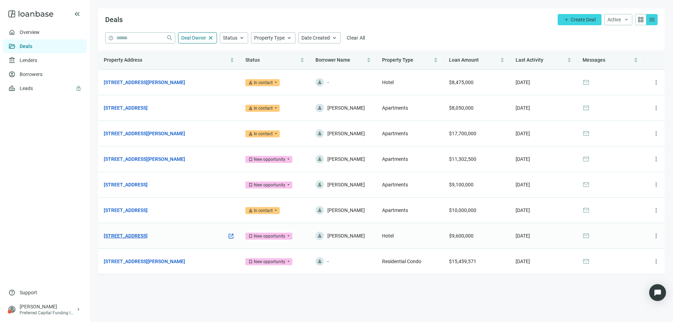
click at [148, 240] on link "[STREET_ADDRESS]" at bounding box center [126, 236] width 44 height 8
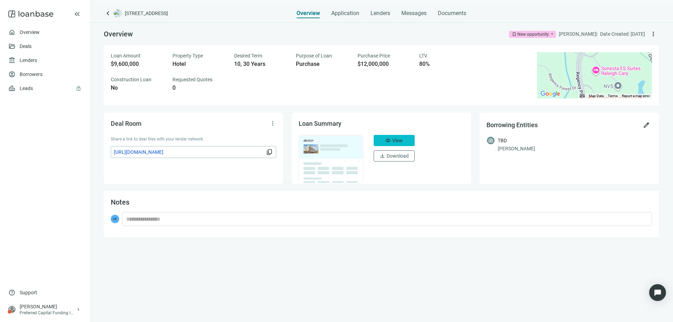
click at [392, 141] on span "View" at bounding box center [397, 141] width 11 height 6
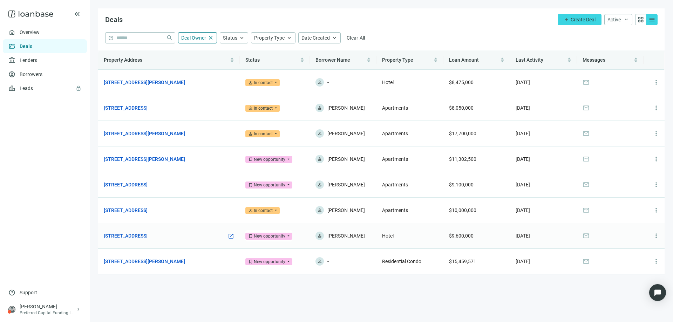
click at [148, 240] on link "[STREET_ADDRESS]" at bounding box center [126, 236] width 44 height 8
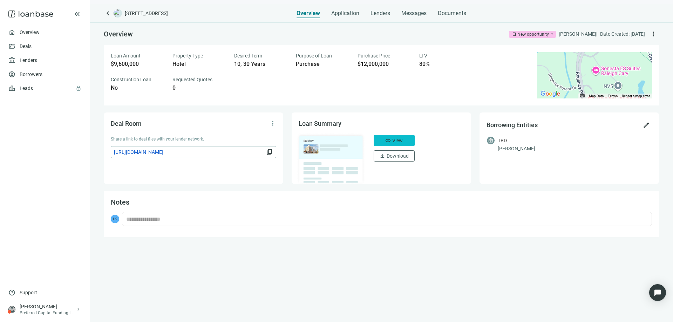
click at [388, 143] on span "visibility" at bounding box center [388, 141] width 6 height 6
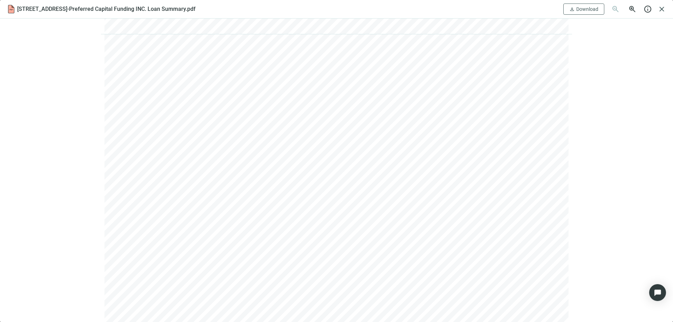
scroll to position [1297, 0]
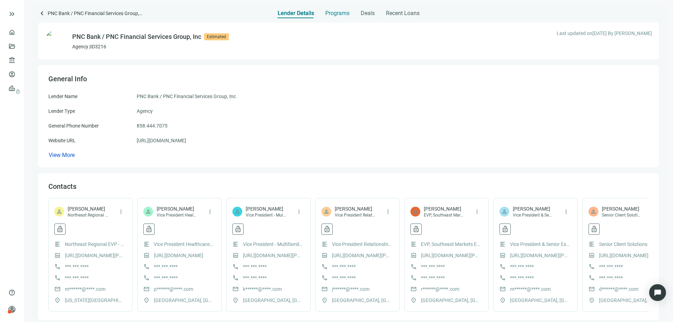
click at [334, 13] on span "Programs" at bounding box center [337, 13] width 24 height 7
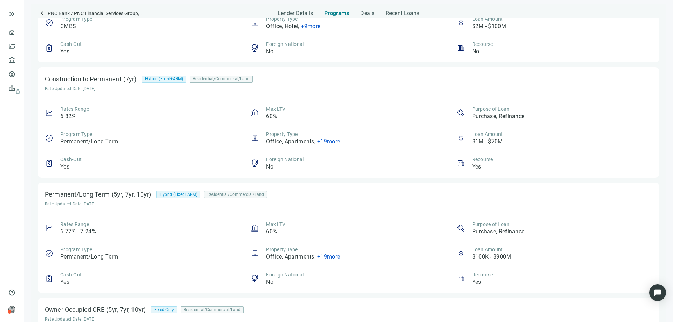
scroll to position [1051, 0]
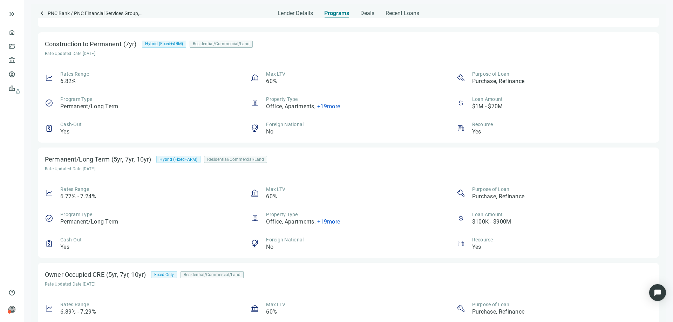
click at [326, 104] on span "+ 19 more" at bounding box center [328, 106] width 23 height 7
click at [329, 97] on div "Property Type Office, Apartments , + 19 more" at bounding box center [303, 103] width 74 height 15
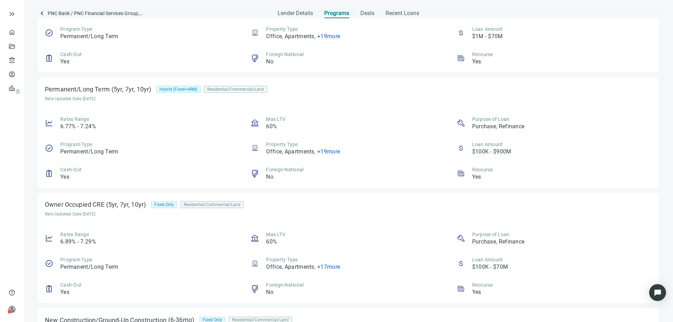
scroll to position [1156, 0]
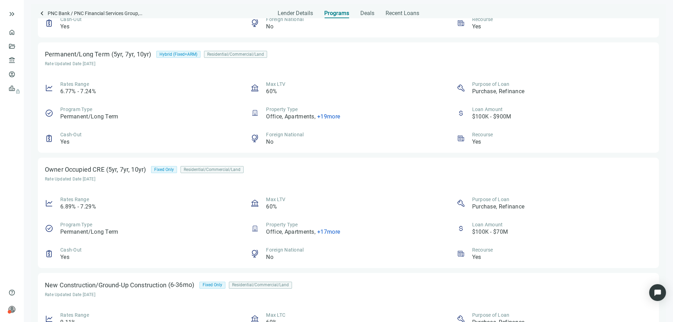
click at [321, 117] on span "+ 19 more" at bounding box center [328, 116] width 23 height 7
click at [322, 106] on div "Property Type Office, Apartments , + 19 more" at bounding box center [303, 113] width 74 height 15
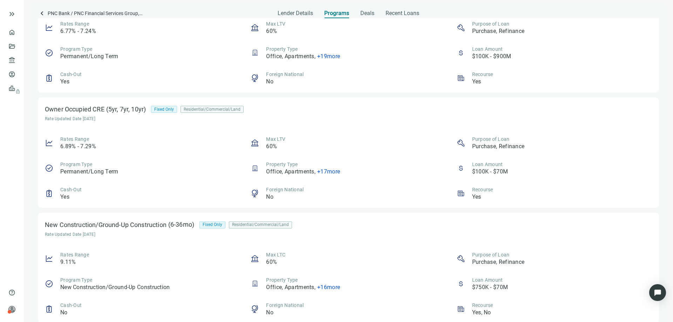
scroll to position [1227, 0]
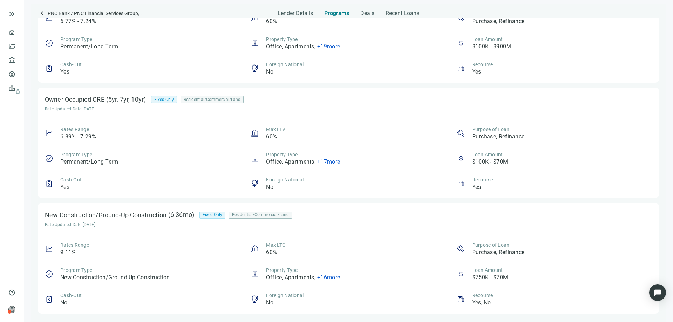
click at [322, 163] on span "+ 17 more" at bounding box center [328, 161] width 23 height 7
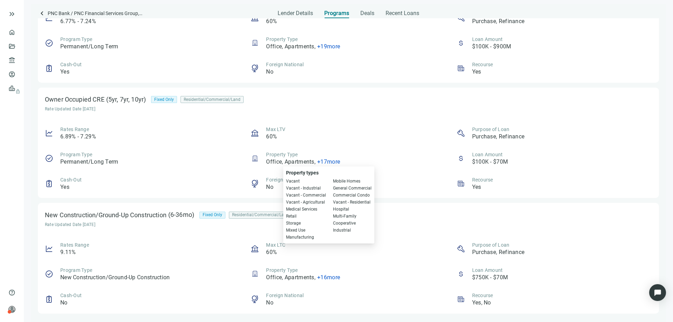
click at [325, 143] on div "Rates Range 6.89% - 7.29% Max LTV 60% Purpose of Loan Purchase, Refinance Progr…" at bounding box center [348, 158] width 607 height 65
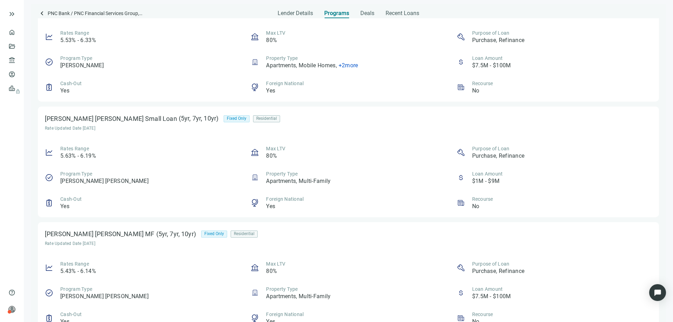
scroll to position [456, 0]
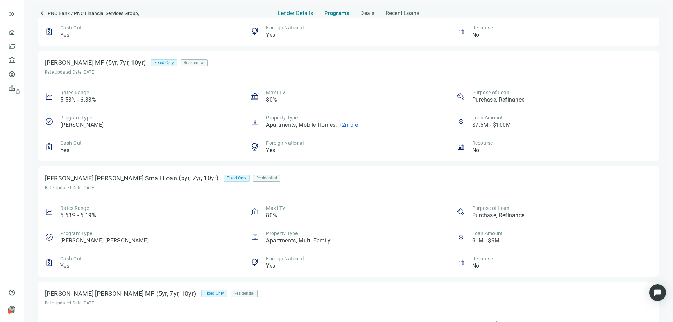
click at [296, 14] on span "Lender Details" at bounding box center [295, 13] width 35 height 7
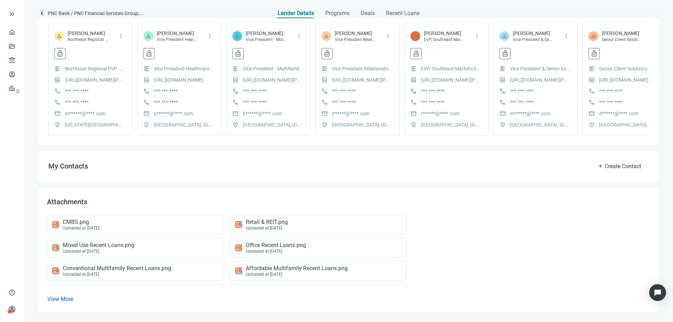
scroll to position [183, 0]
click at [94, 224] on span "CMBS.png" at bounding box center [81, 222] width 36 height 7
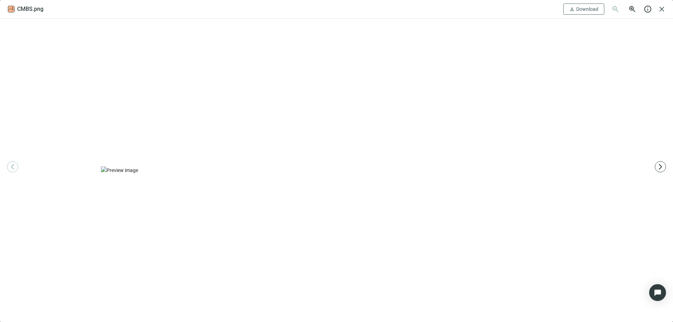
click at [258, 166] on img at bounding box center [336, 170] width 471 height 8
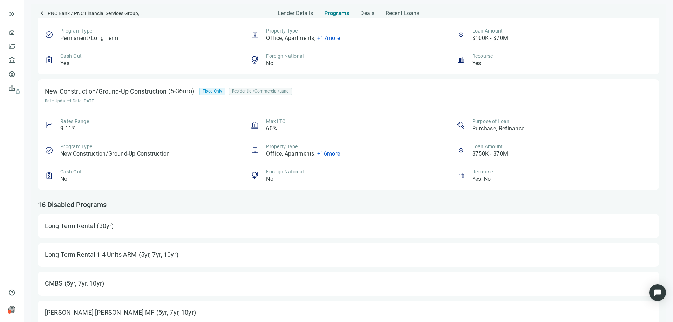
scroll to position [1352, 0]
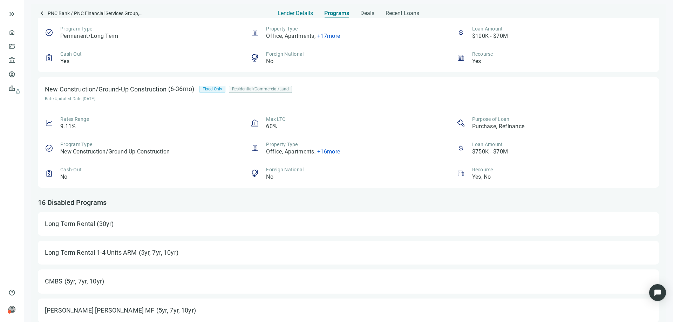
click at [298, 15] on span "Lender Details" at bounding box center [295, 13] width 35 height 7
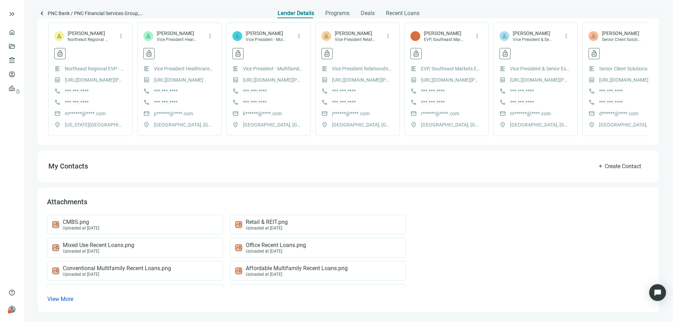
scroll to position [183, 0]
click at [119, 268] on span "Conventional Multifamily Recent Loans.png" at bounding box center [117, 268] width 108 height 7
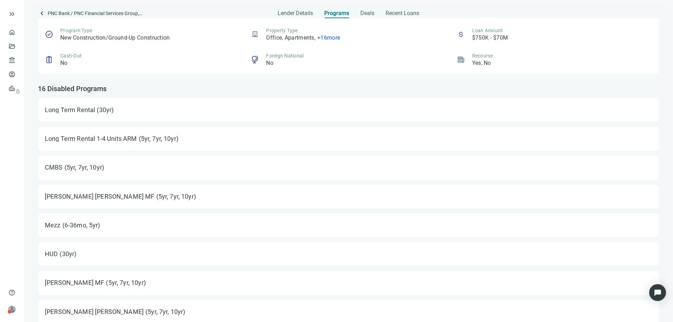
scroll to position [1367, 0]
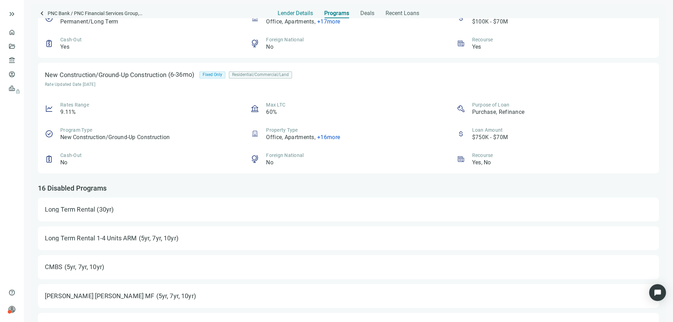
click at [288, 13] on span "Lender Details" at bounding box center [295, 13] width 35 height 7
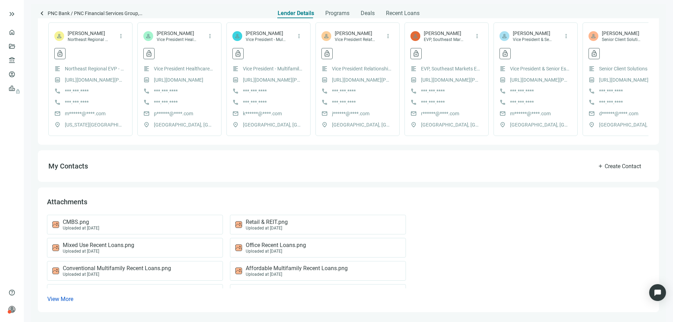
scroll to position [183, 0]
click at [265, 223] on span "Retail & REIT.png" at bounding box center [267, 222] width 42 height 7
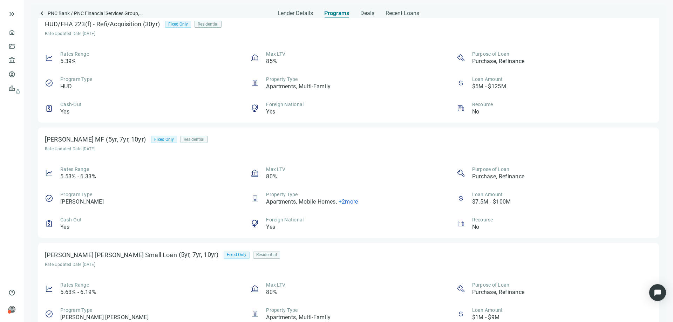
scroll to position [315, 0]
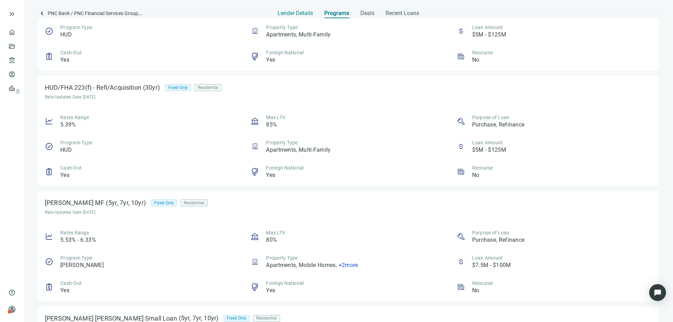
click at [294, 15] on span "Lender Details" at bounding box center [295, 13] width 35 height 7
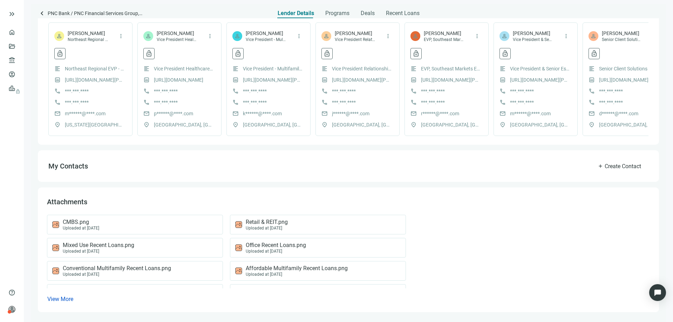
scroll to position [183, 0]
click at [267, 268] on span "Affordable Multifamily Recent Loans.png" at bounding box center [297, 268] width 102 height 7
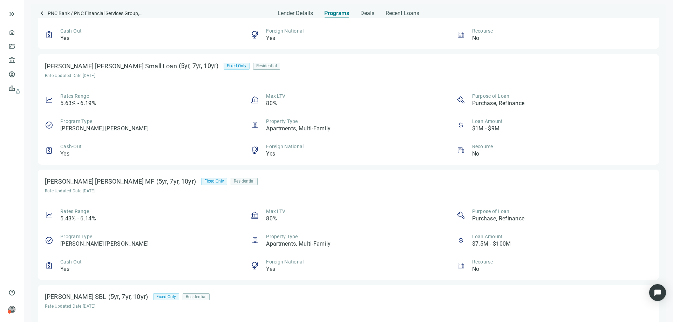
scroll to position [561, 0]
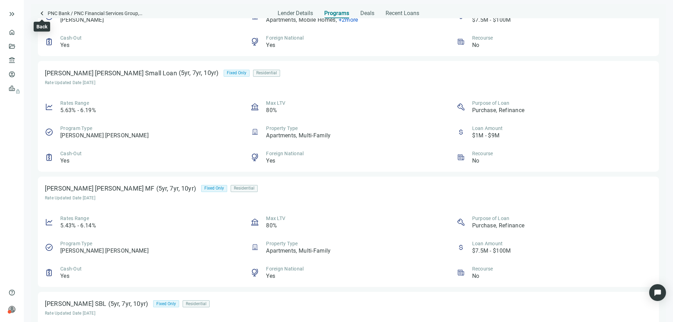
click at [41, 15] on span "keyboard_arrow_left" at bounding box center [42, 13] width 8 height 8
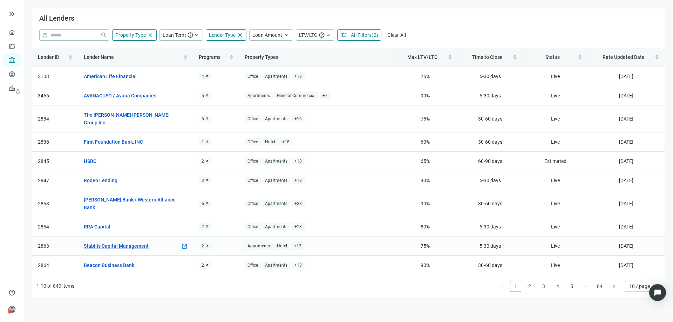
click at [124, 242] on link "Stabilis Capital Management" at bounding box center [116, 246] width 65 height 8
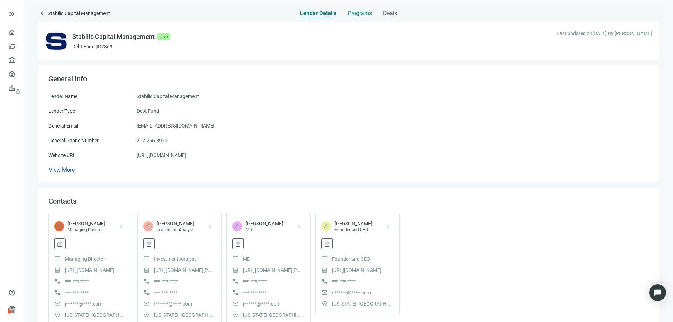
click at [354, 15] on span "Programs" at bounding box center [360, 13] width 24 height 7
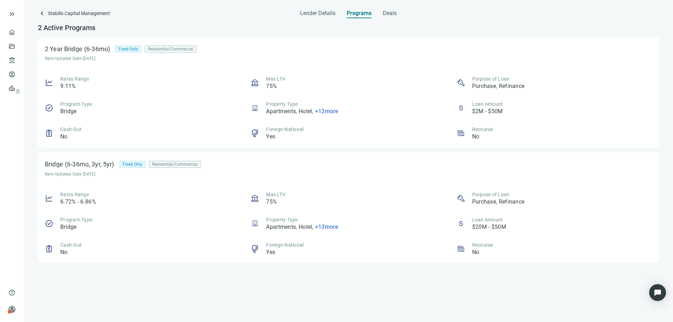
click at [320, 228] on span "+ 13 more" at bounding box center [326, 227] width 23 height 7
click at [333, 207] on div "Rates Range 6.72% - 6.86% Max LTV 75% Purpose of Loan Purchase, Refinance Progr…" at bounding box center [348, 223] width 607 height 65
click at [128, 164] on span "Fixed Only" at bounding box center [133, 164] width 20 height 7
click at [387, 14] on span "Deals" at bounding box center [390, 13] width 14 height 7
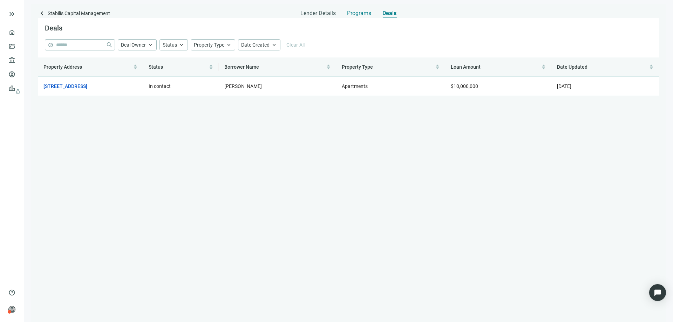
click at [363, 11] on span "Programs" at bounding box center [359, 13] width 24 height 7
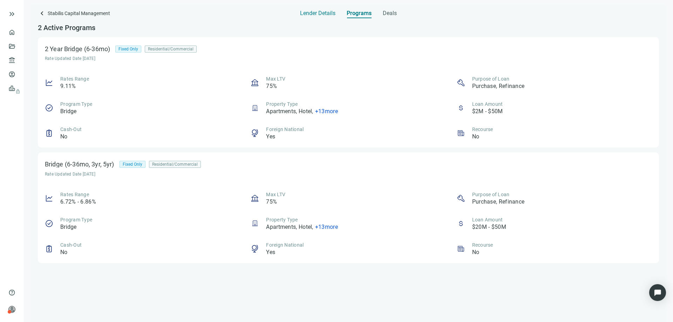
click at [324, 13] on span "Lender Details" at bounding box center [317, 13] width 35 height 7
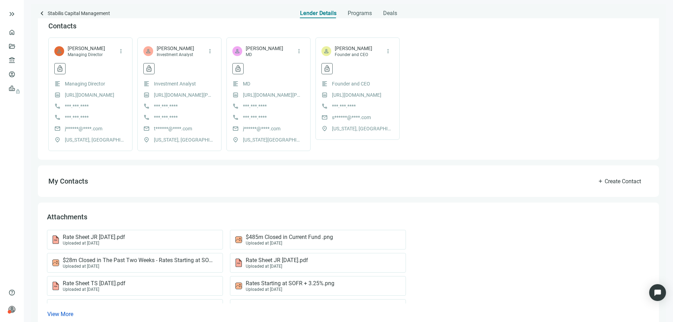
scroll to position [191, 0]
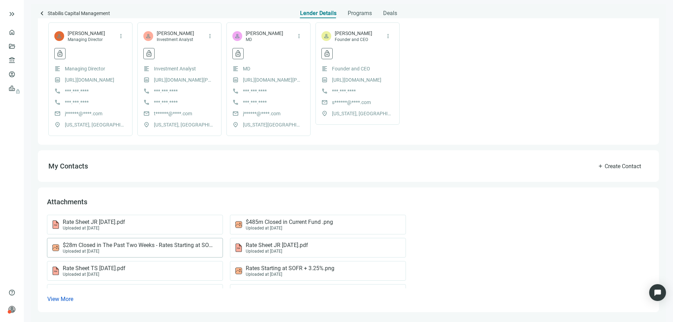
click at [132, 245] on span "$28m Closed in The Past Two Weeks - Rates Starting at SOFR + 3.25%.png" at bounding box center [139, 245] width 153 height 7
